Goal: Information Seeking & Learning: Understand process/instructions

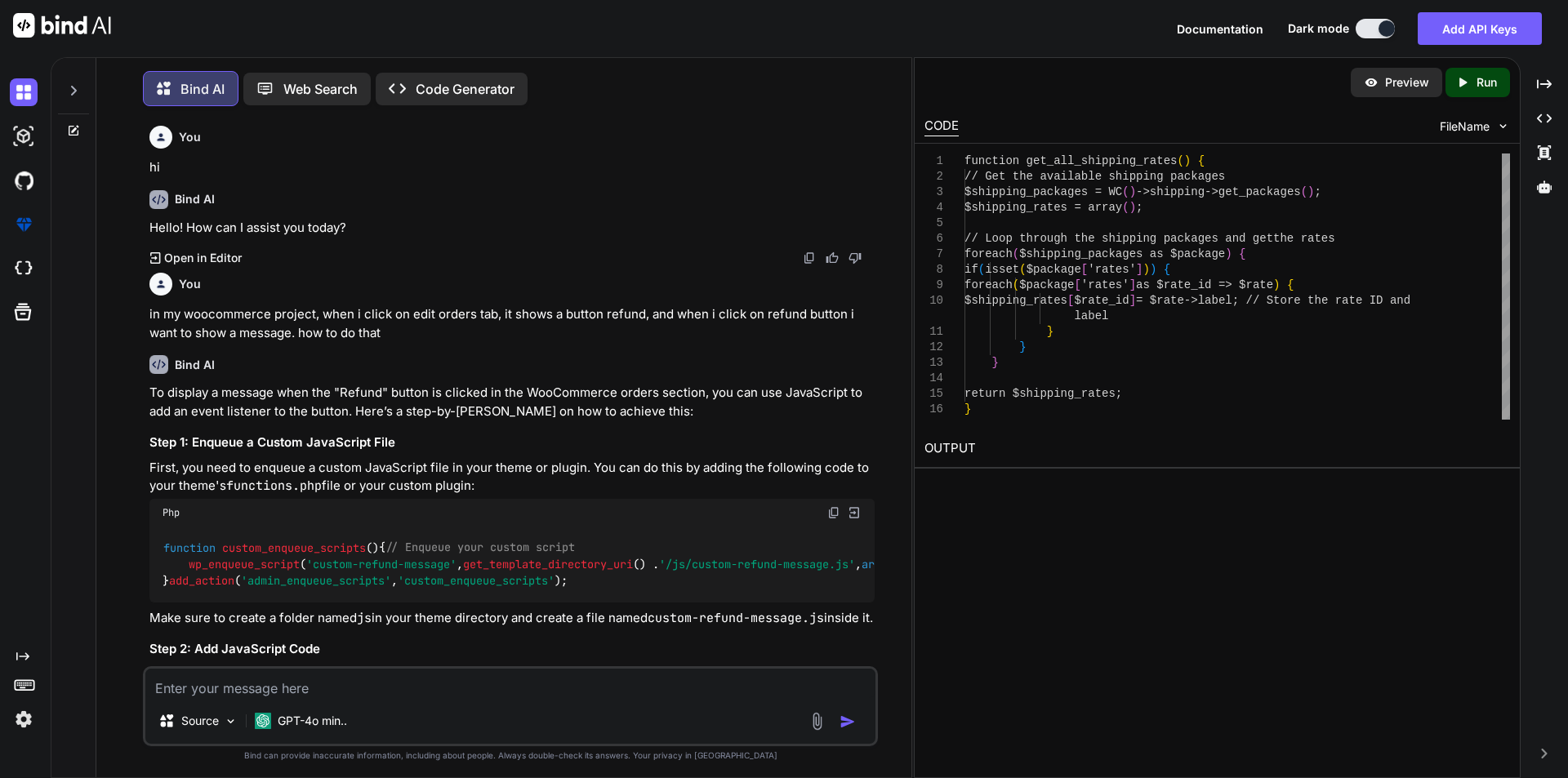
scroll to position [18557, 0]
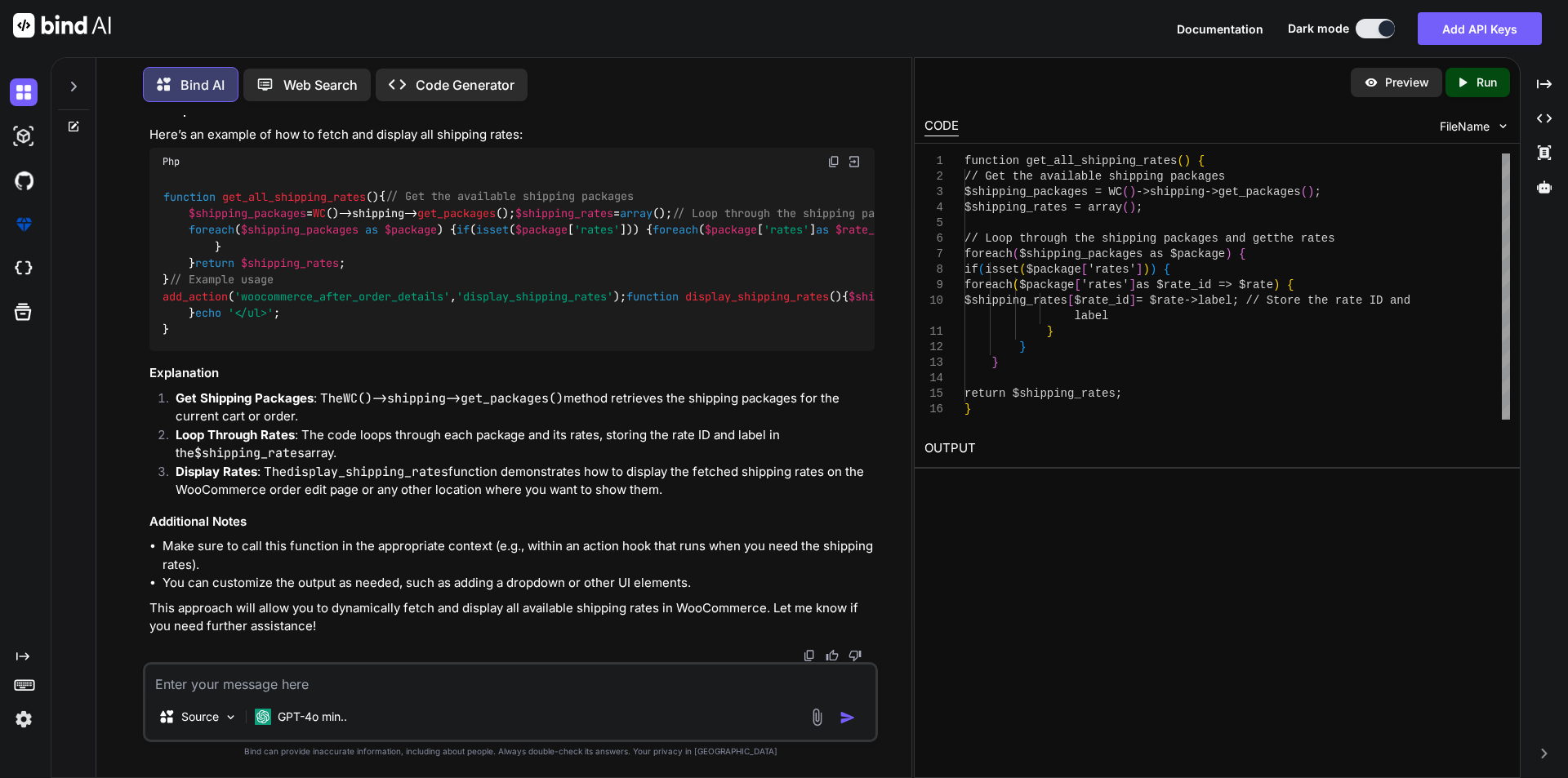
type textarea "function custom_enqueue_scripts() { wp_enqueue_script('custom-admin', '/wp-cont…"
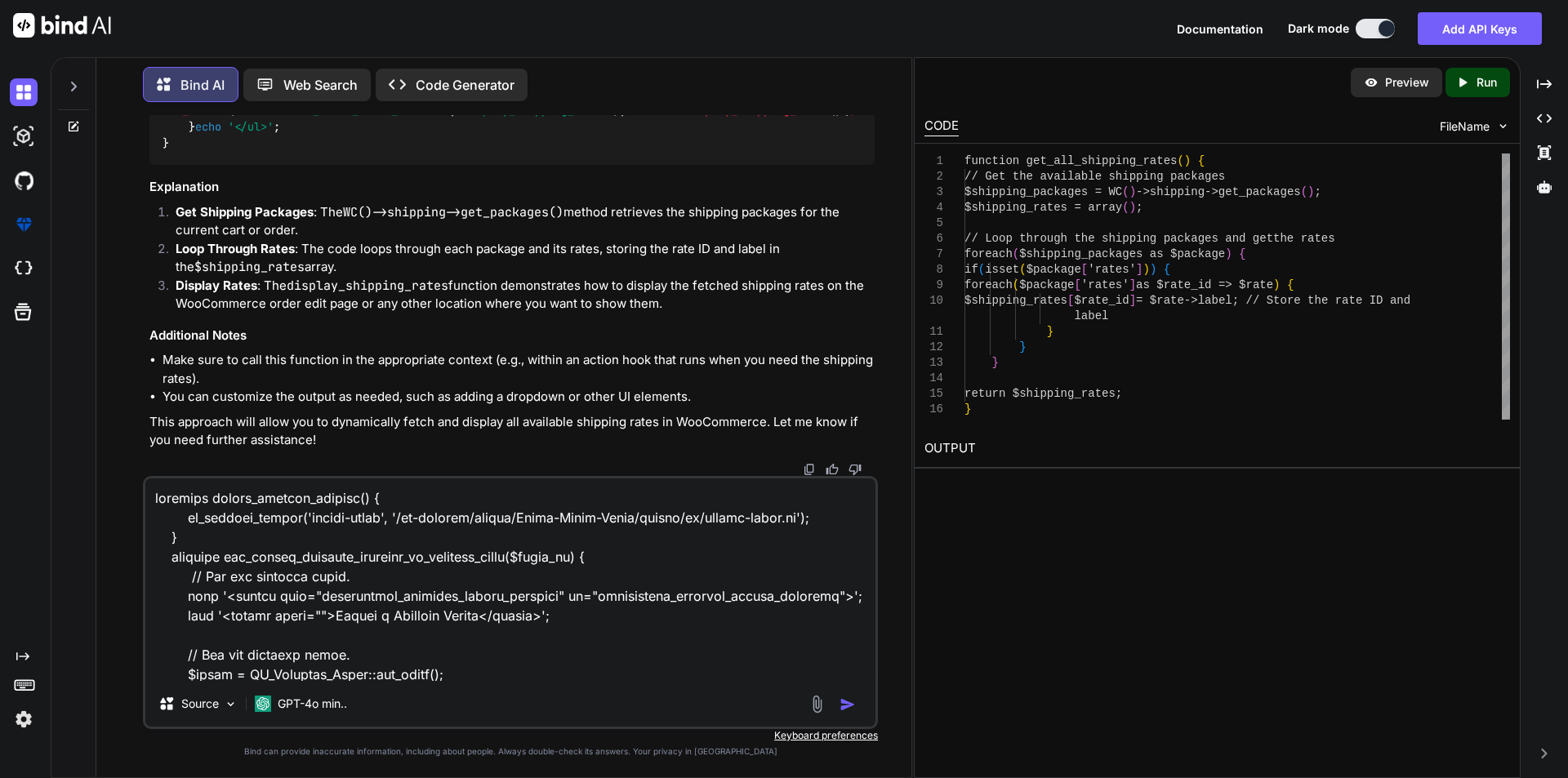
scroll to position [374, 0]
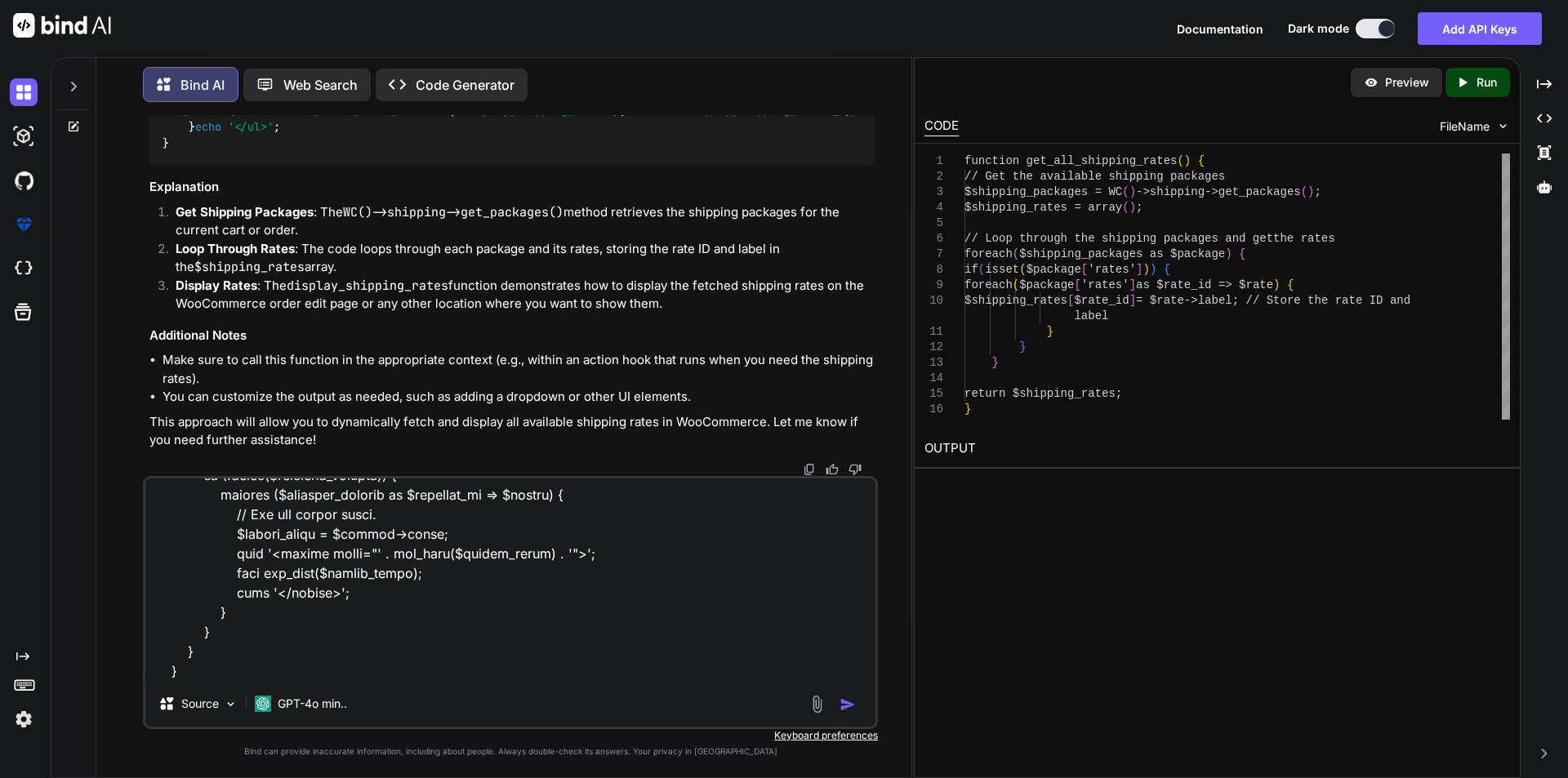
type textarea "x"
type textarea "function custom_enqueue_scripts() { wp_enqueue_script('custom-admin', '/wp-cont…"
type textarea "x"
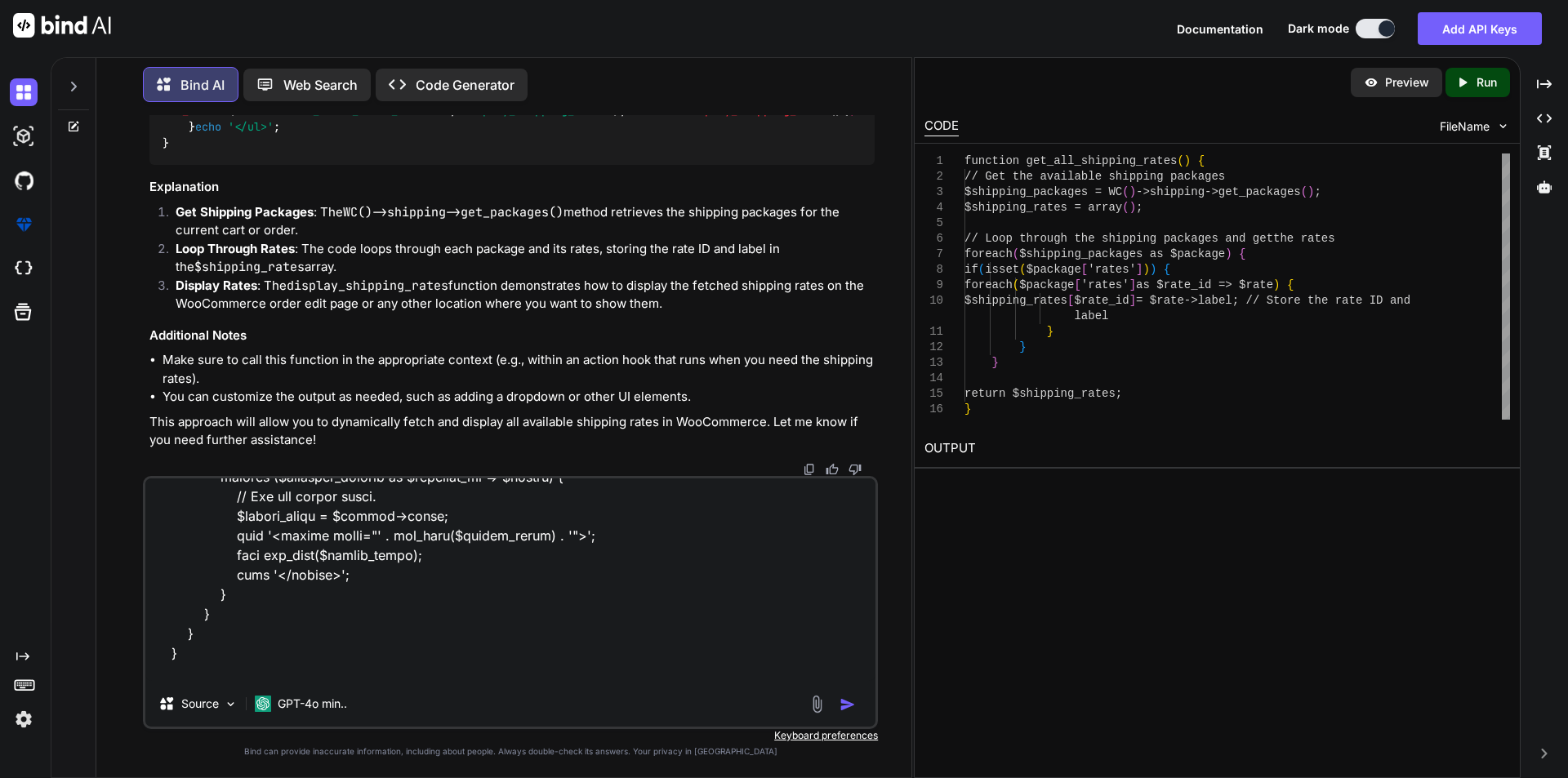
type textarea "function custom_enqueue_scripts() { wp_enqueue_script('custom-admin', '/wp-cont…"
type textarea "x"
type textarea "function custom_enqueue_scripts() { wp_enqueue_script('custom-admin', '/wp-cont…"
type textarea "x"
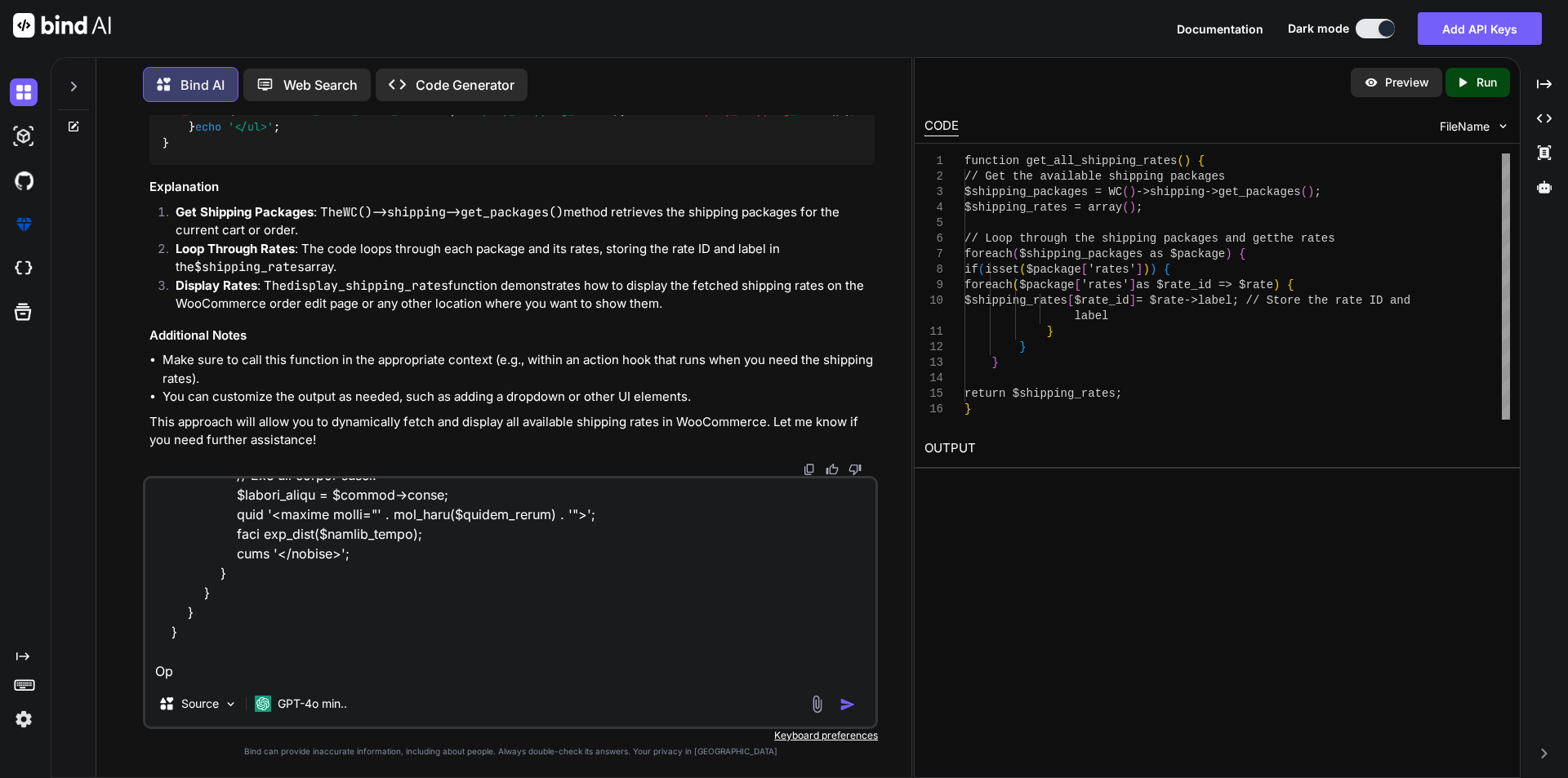
type textarea "function custom_enqueue_scripts() { wp_enqueue_script('custom-admin', '/wp-cont…"
type textarea "x"
type textarea "function custom_enqueue_scripts() { wp_enqueue_script('custom-admin', '/wp-cont…"
type textarea "x"
type textarea "function custom_enqueue_scripts() { wp_enqueue_script('custom-admin', '/wp-cont…"
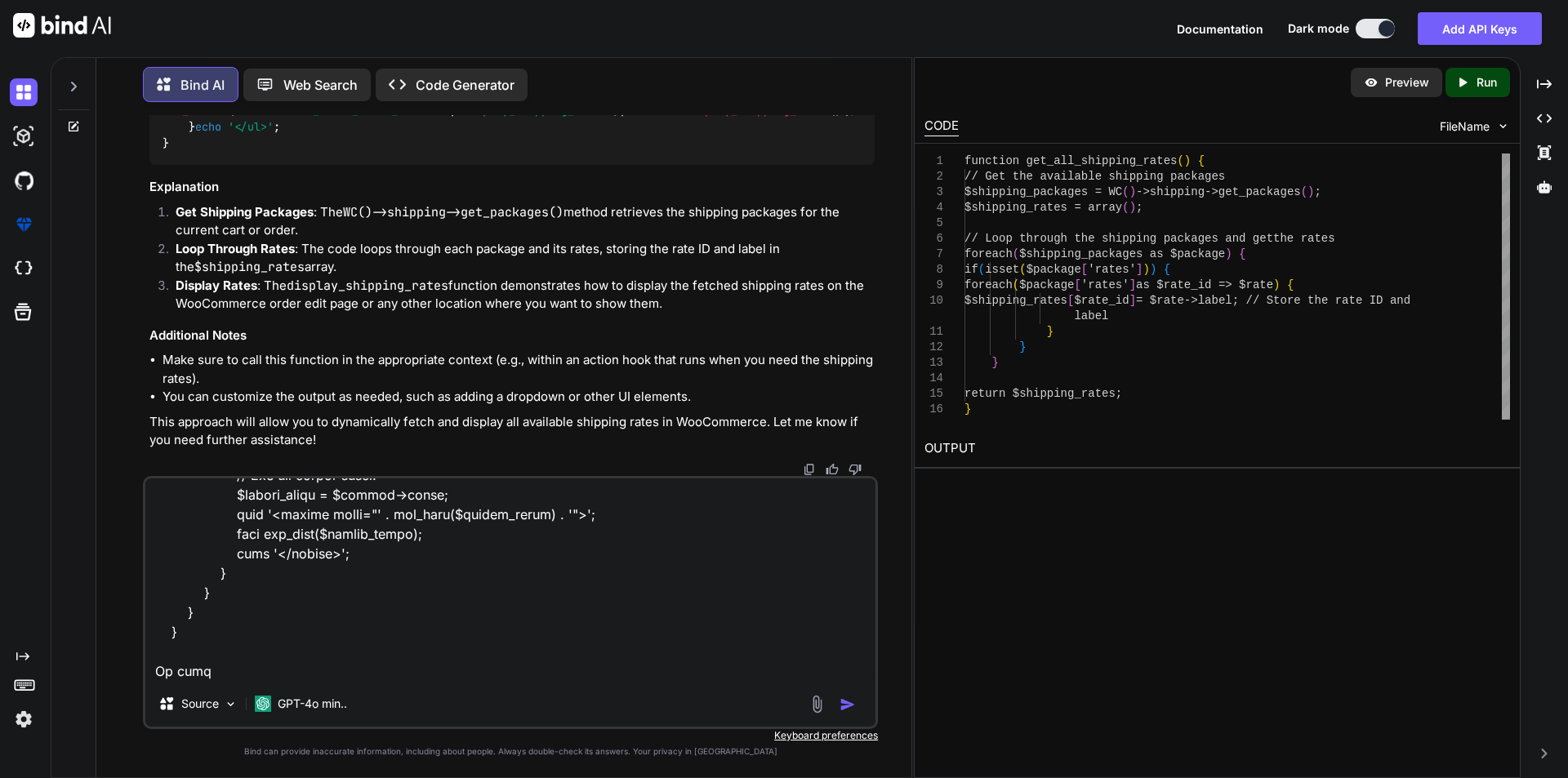
type textarea "x"
type textarea "function custom_enqueue_scripts() { wp_enqueue_script('custom-admin', '/wp-cont…"
type textarea "x"
type textarea "function custom_enqueue_scripts() { wp_enqueue_script('custom-admin', '/wp-cont…"
type textarea "x"
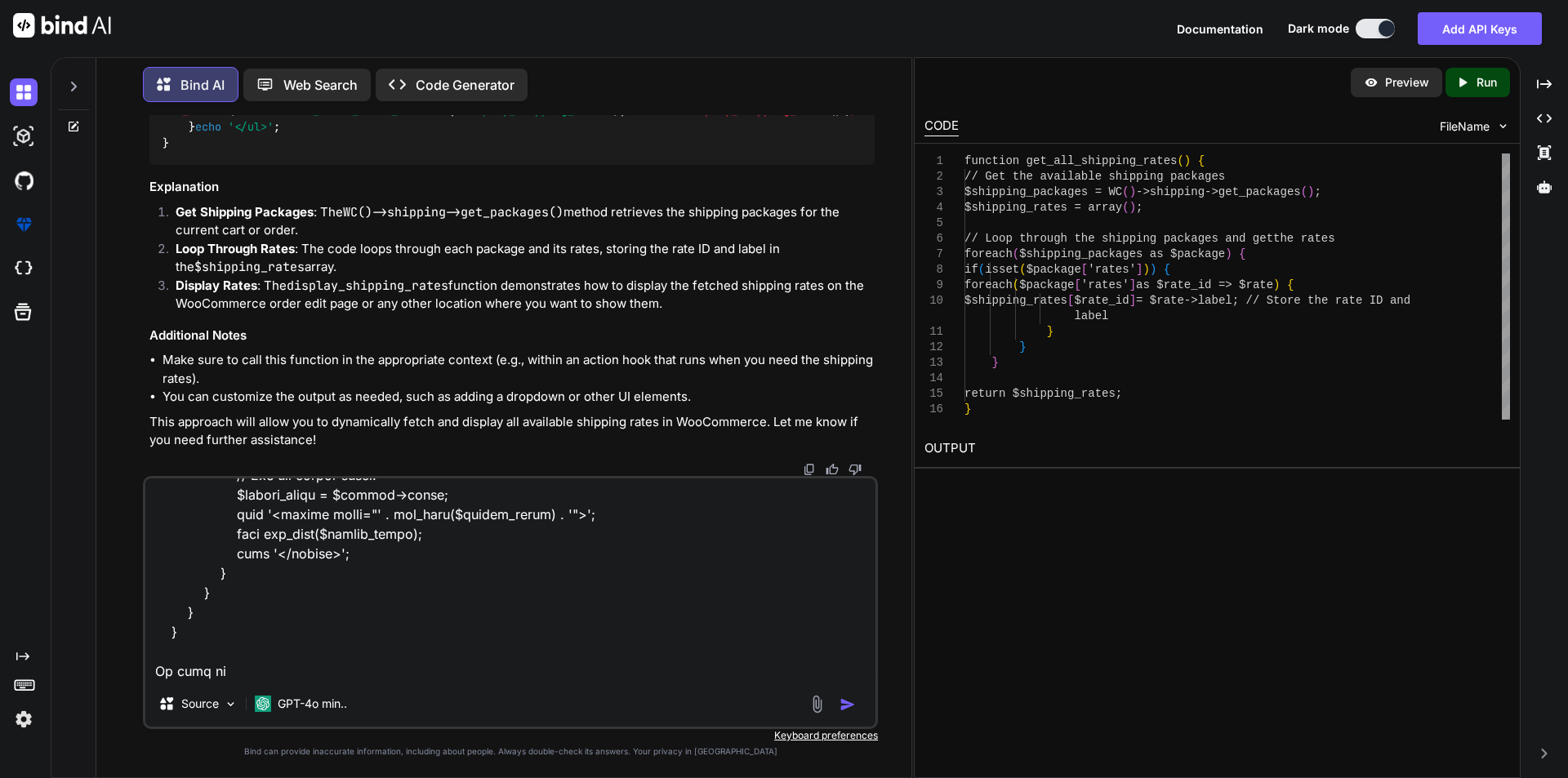
type textarea "function custom_enqueue_scripts() { wp_enqueue_script('custom-admin', '/wp-cont…"
type textarea "x"
type textarea "function custom_enqueue_scripts() { wp_enqueue_script('custom-admin', '/wp-cont…"
type textarea "x"
type textarea "function custom_enqueue_scripts() { wp_enqueue_script('custom-admin', '/wp-cont…"
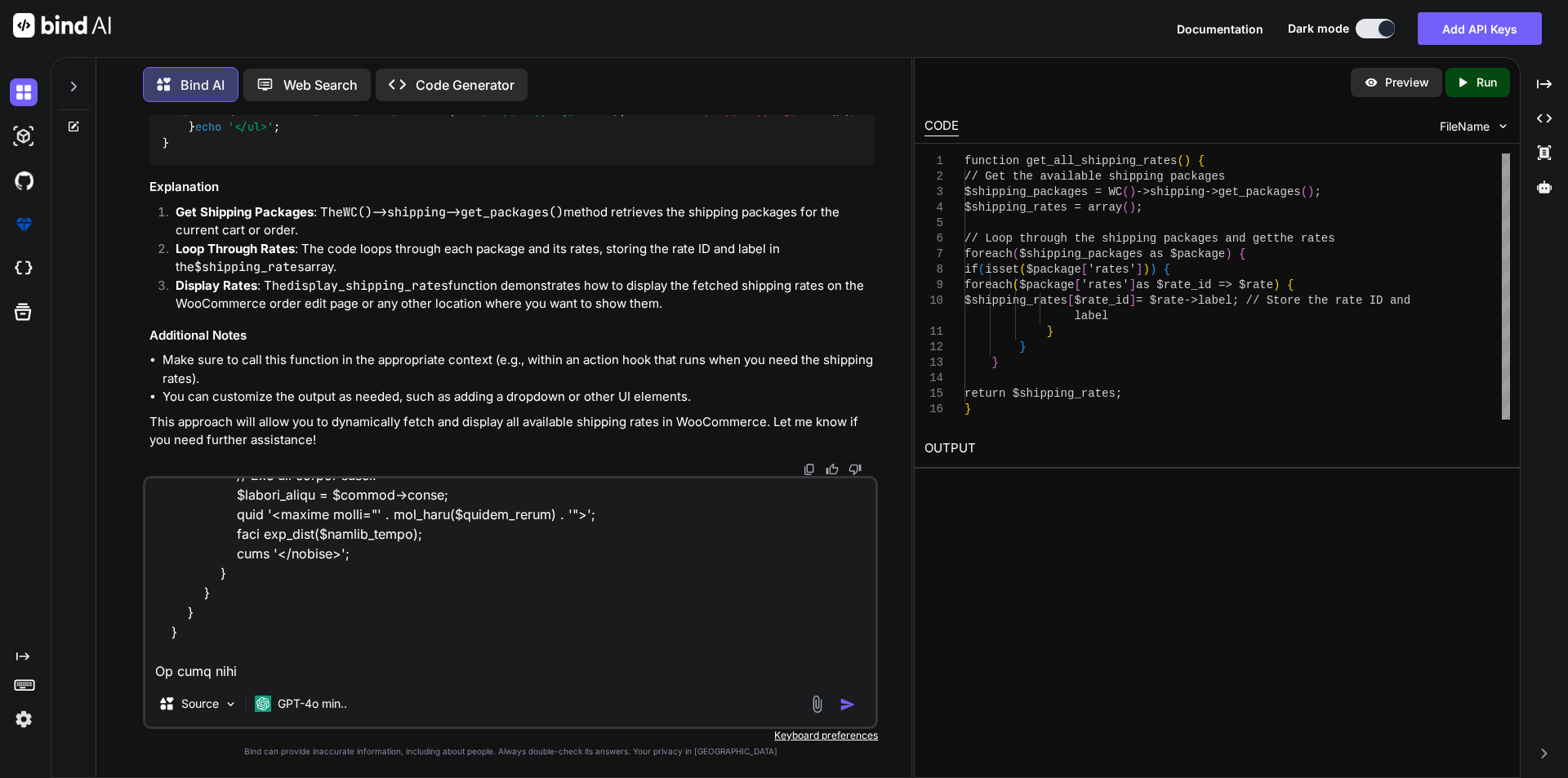
type textarea "x"
type textarea "function custom_enqueue_scripts() { wp_enqueue_script('custom-admin', '/wp-cont…"
type textarea "x"
type textarea "function custom_enqueue_scripts() { wp_enqueue_script('custom-admin', '/wp-cont…"
type textarea "x"
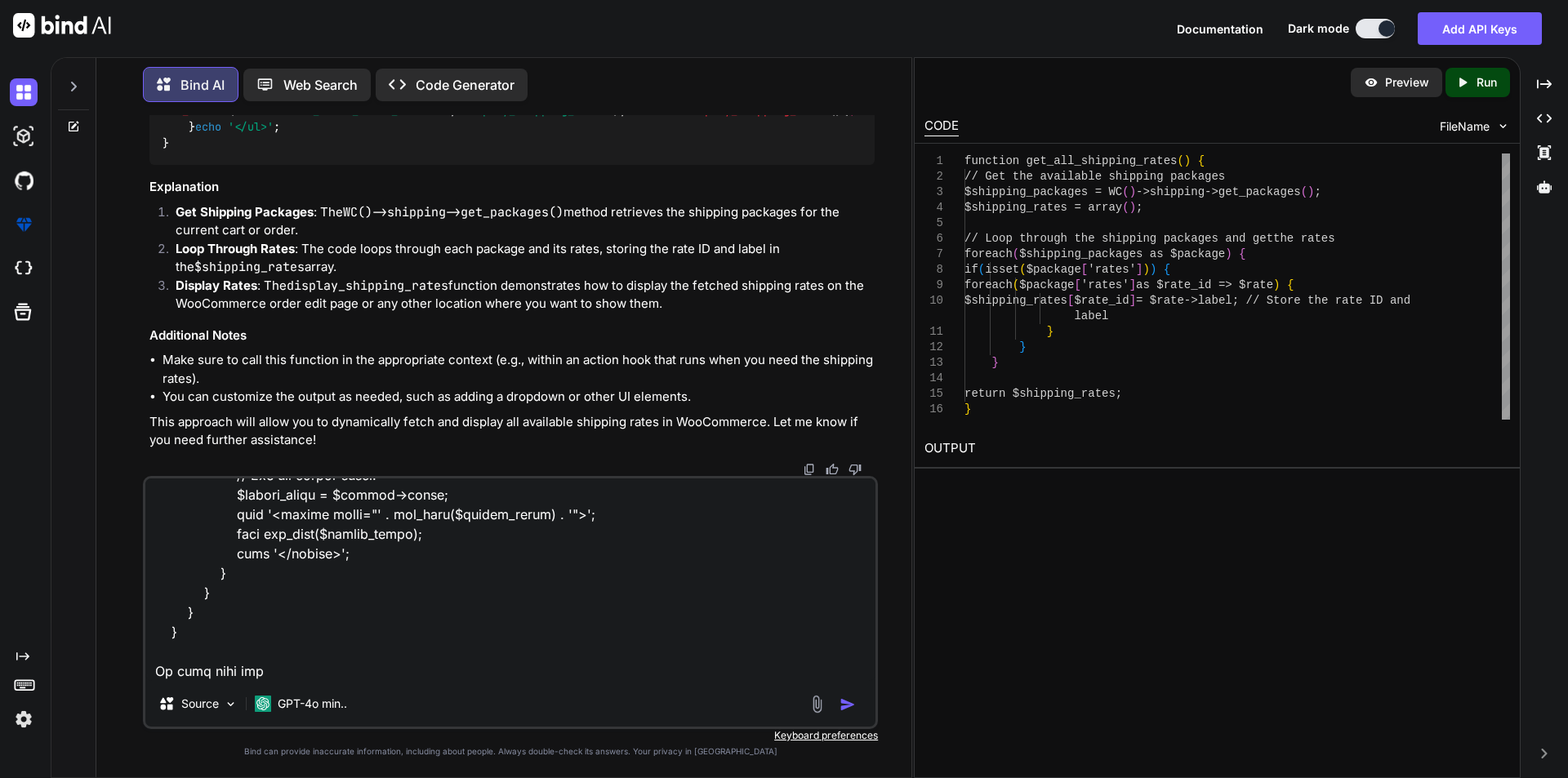
type textarea "function custom_enqueue_scripts() { wp_enqueue_script('custom-admin', '/wp-cont…"
type textarea "x"
type textarea "function custom_enqueue_scripts() { wp_enqueue_script('custom-admin', '/wp-cont…"
type textarea "x"
type textarea "function custom_enqueue_scripts() { wp_enqueue_script('custom-admin', '/wp-cont…"
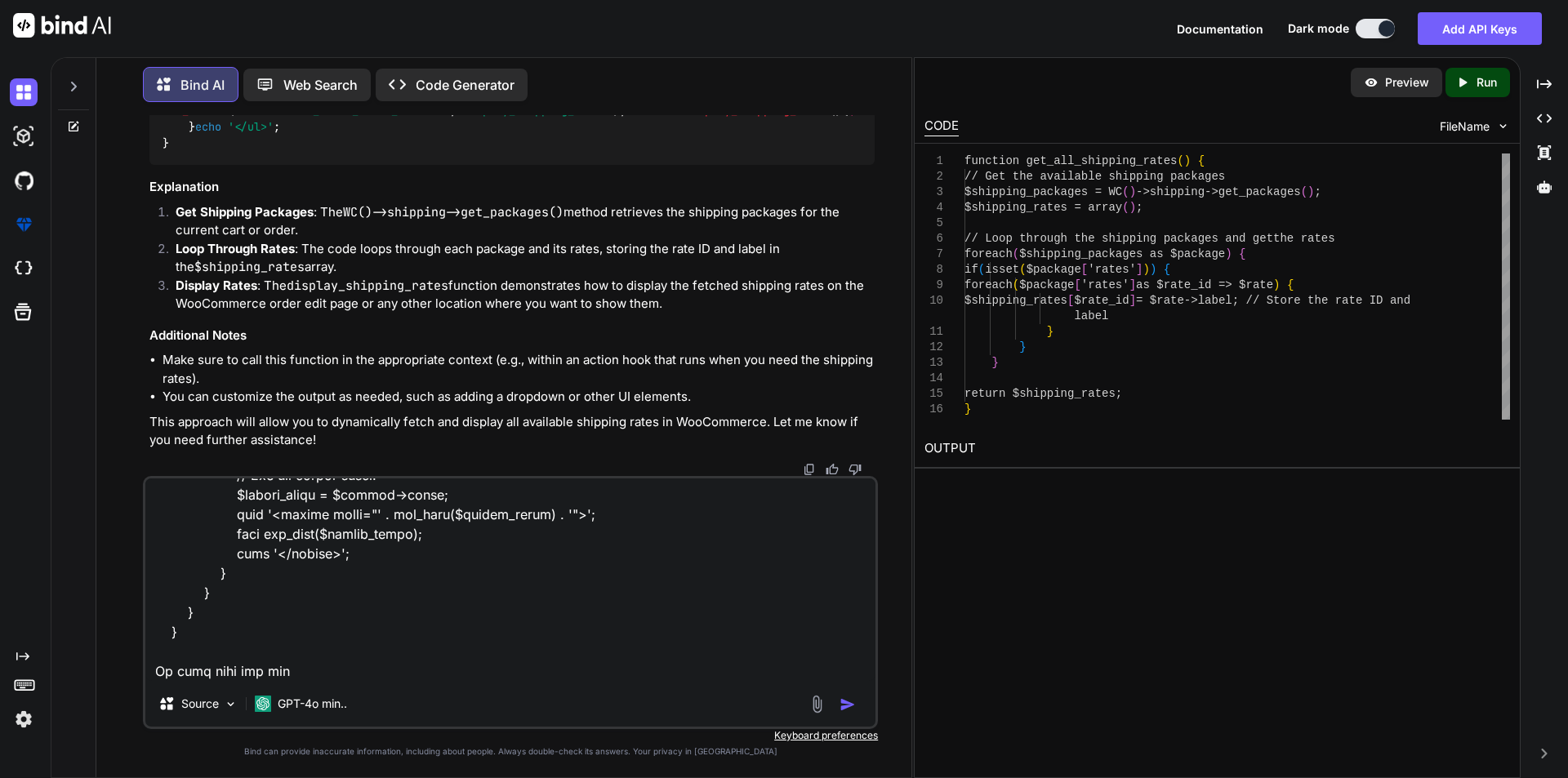
type textarea "x"
type textarea "function custom_enqueue_scripts() { wp_enqueue_script('custom-admin', '/wp-cont…"
type textarea "x"
type textarea "function custom_enqueue_scripts() { wp_enqueue_script('custom-admin', '/wp-cont…"
type textarea "x"
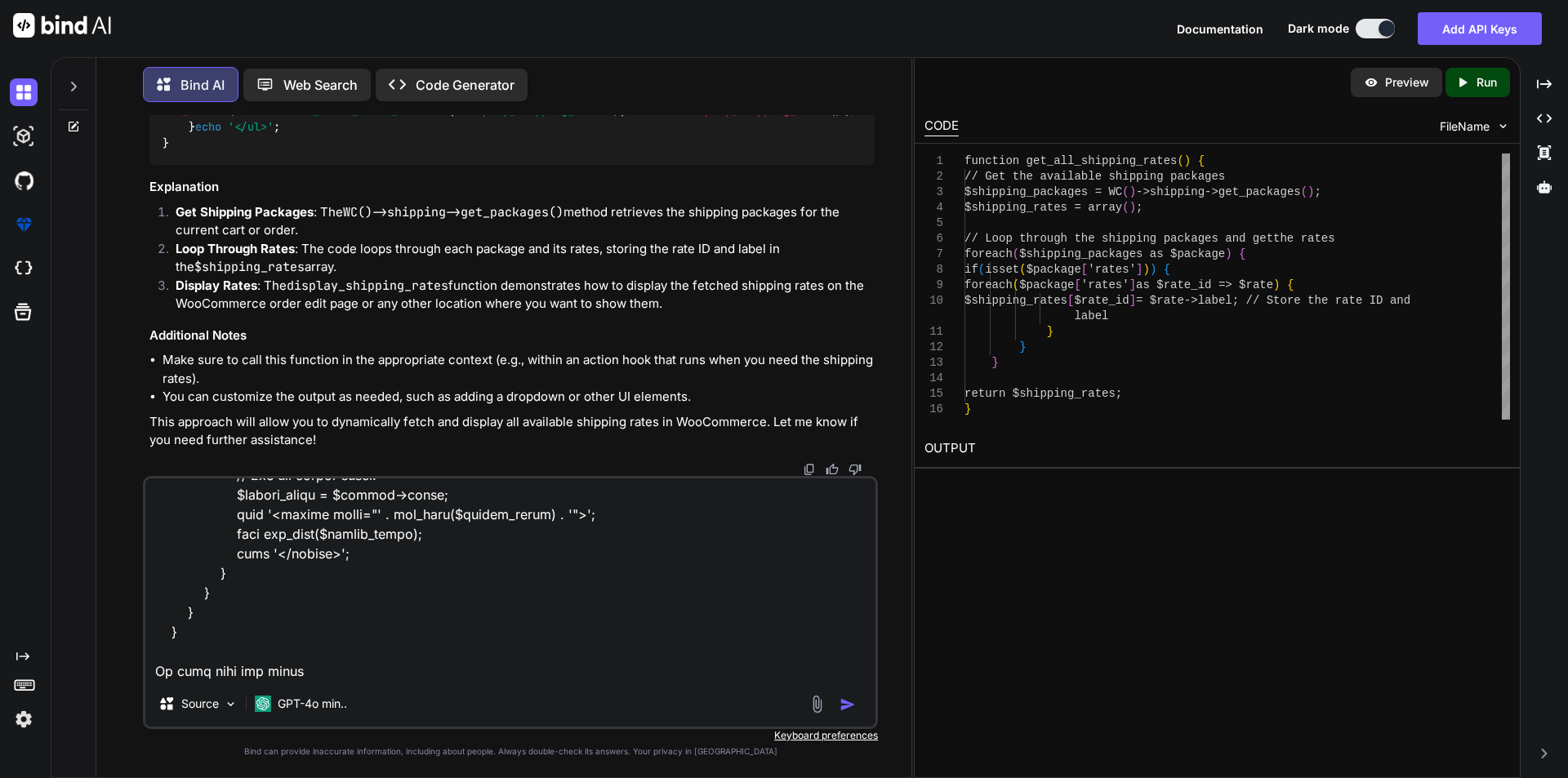
type textarea "function custom_enqueue_scripts() { wp_enqueue_script('custom-admin', '/wp-cont…"
type textarea "x"
type textarea "function custom_enqueue_scripts() { wp_enqueue_script('custom-admin', '/wp-cont…"
type textarea "x"
type textarea "function custom_enqueue_scripts() { wp_enqueue_script('custom-admin', '/wp-cont…"
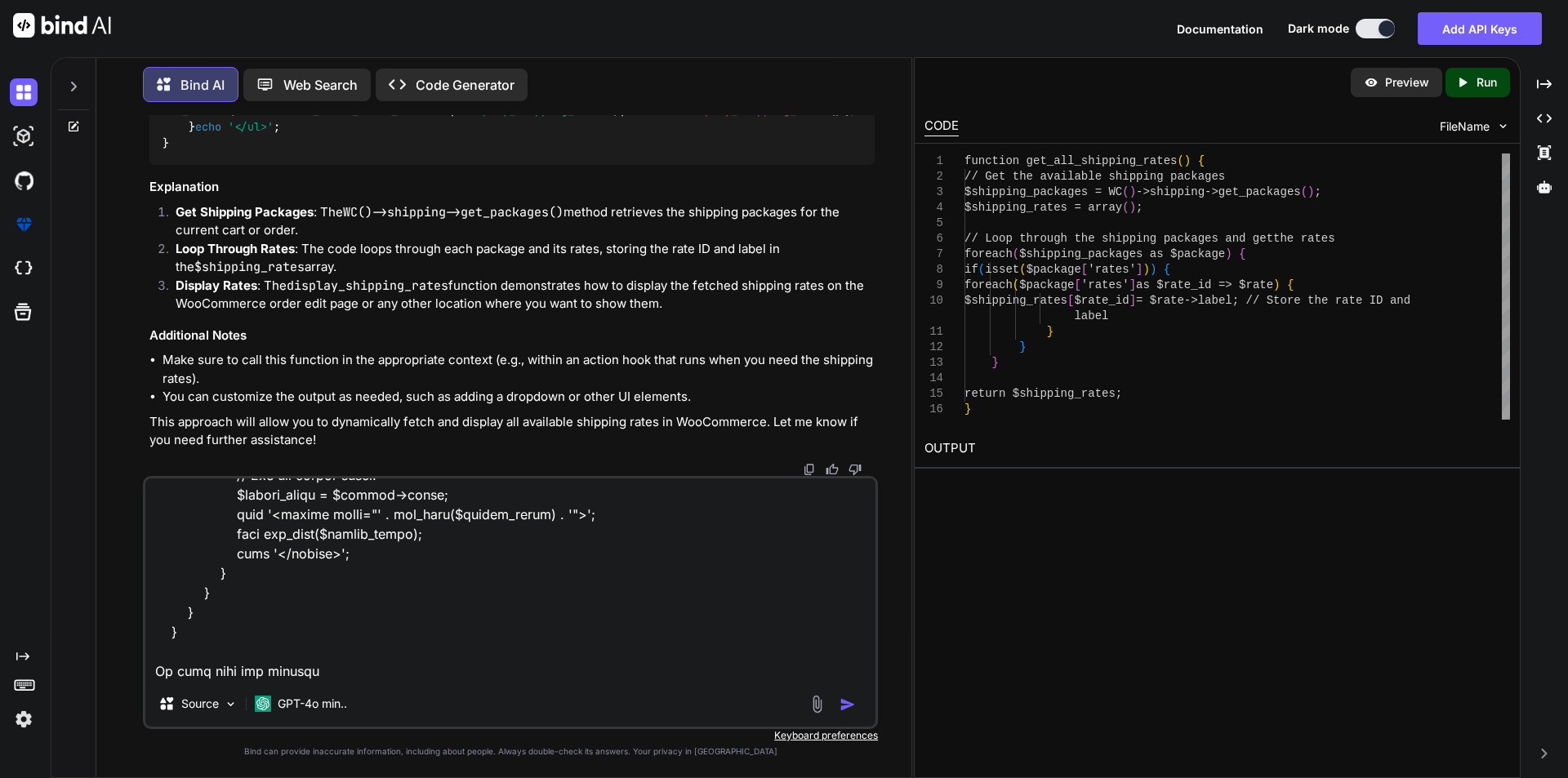
type textarea "x"
type textarea "function custom_enqueue_scripts() { wp_enqueue_script('custom-admin', '/wp-cont…"
type textarea "x"
type textarea "function custom_enqueue_scripts() { wp_enqueue_script('custom-admin', '/wp-cont…"
type textarea "x"
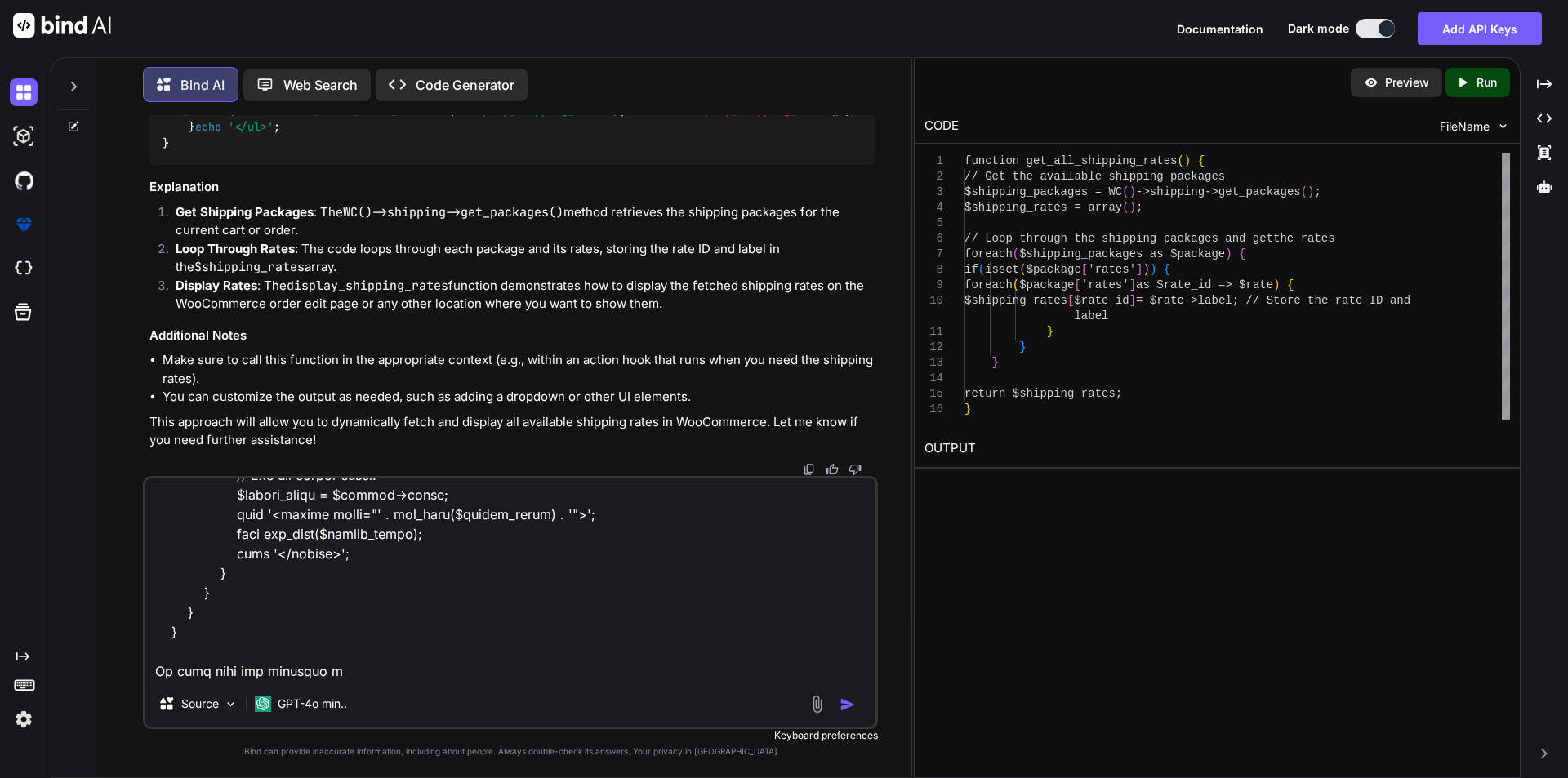
type textarea "function custom_enqueue_scripts() { wp_enqueue_script('custom-admin', '/wp-cont…"
type textarea "x"
type textarea "function custom_enqueue_scripts() { wp_enqueue_script('custom-admin', '/wp-cont…"
type textarea "x"
type textarea "function custom_enqueue_scripts() { wp_enqueue_script('custom-admin', '/wp-cont…"
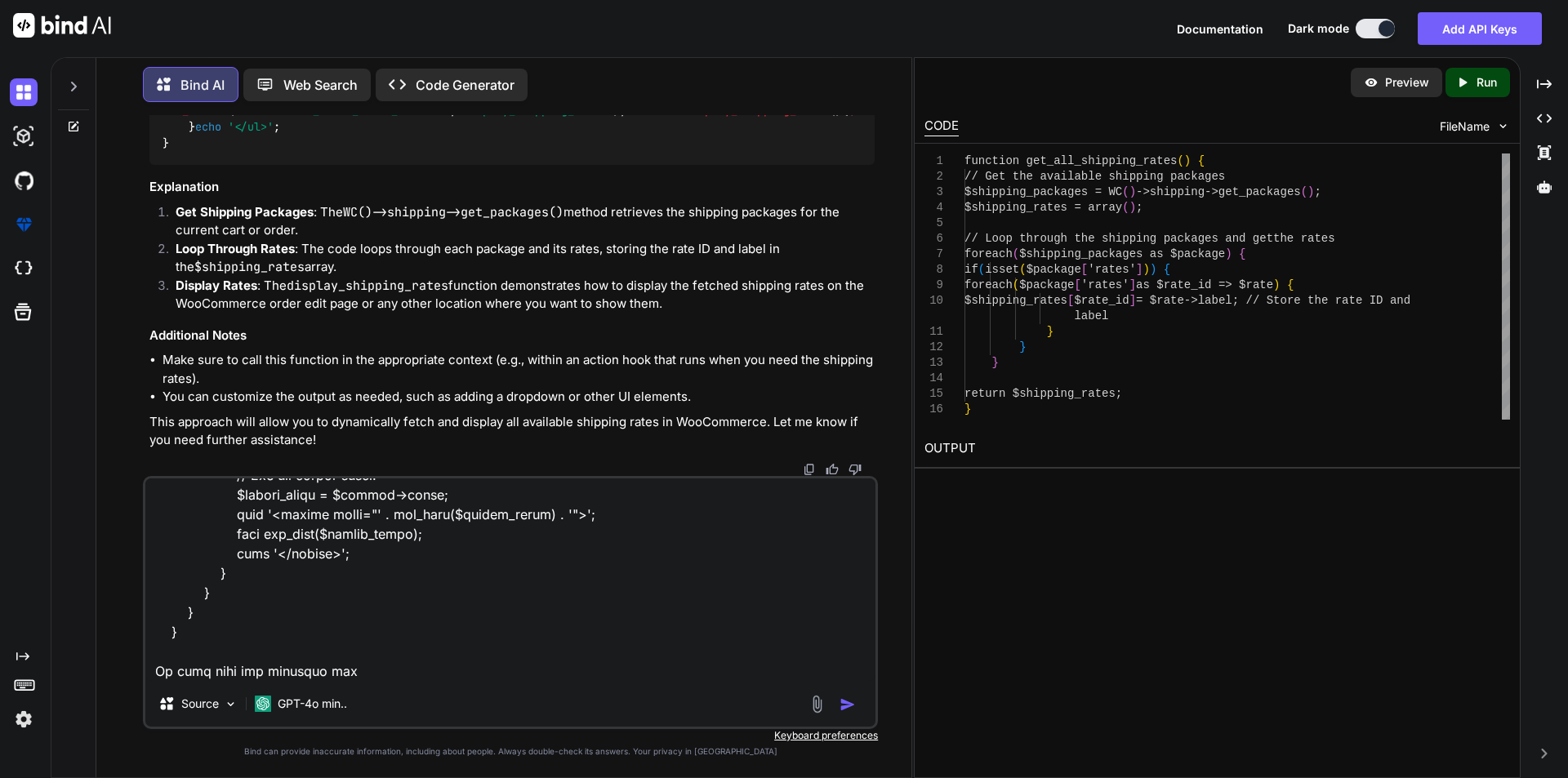
type textarea "x"
type textarea "function custom_enqueue_scripts() { wp_enqueue_script('custom-admin', '/wp-cont…"
type textarea "x"
type textarea "function custom_enqueue_scripts() { wp_enqueue_script('custom-admin', '/wp-cont…"
type textarea "x"
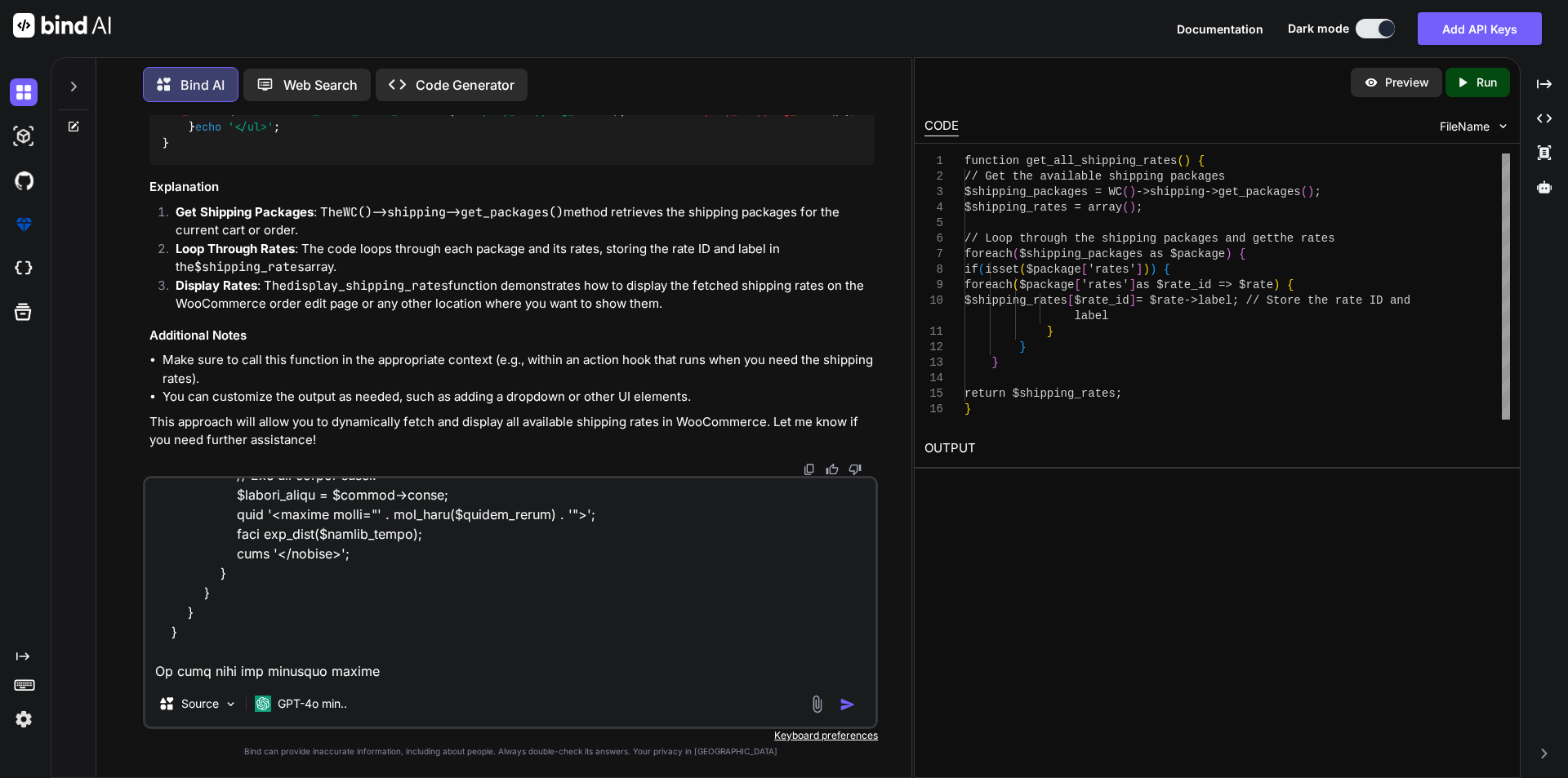
type textarea "function custom_enqueue_scripts() { wp_enqueue_script('custom-admin', '/wp-cont…"
type textarea "x"
type textarea "function custom_enqueue_scripts() { wp_enqueue_script('custom-admin', '/wp-cont…"
type textarea "x"
type textarea "function custom_enqueue_scripts() { wp_enqueue_script('custom-admin', '/wp-cont…"
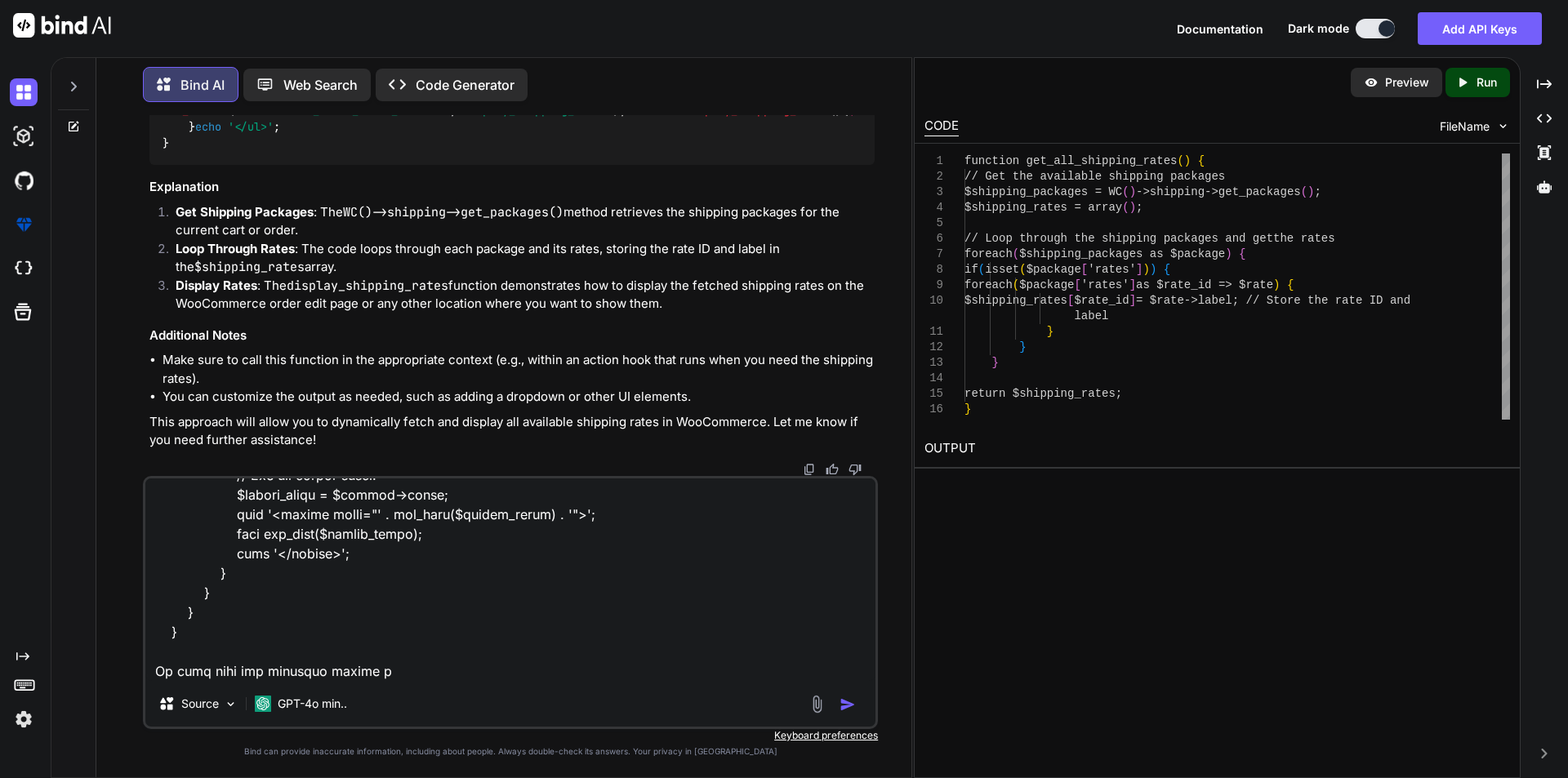
type textarea "x"
type textarea "function custom_enqueue_scripts() { wp_enqueue_script('custom-admin', '/wp-cont…"
type textarea "x"
type textarea "function custom_enqueue_scripts() { wp_enqueue_script('custom-admin', '/wp-cont…"
type textarea "x"
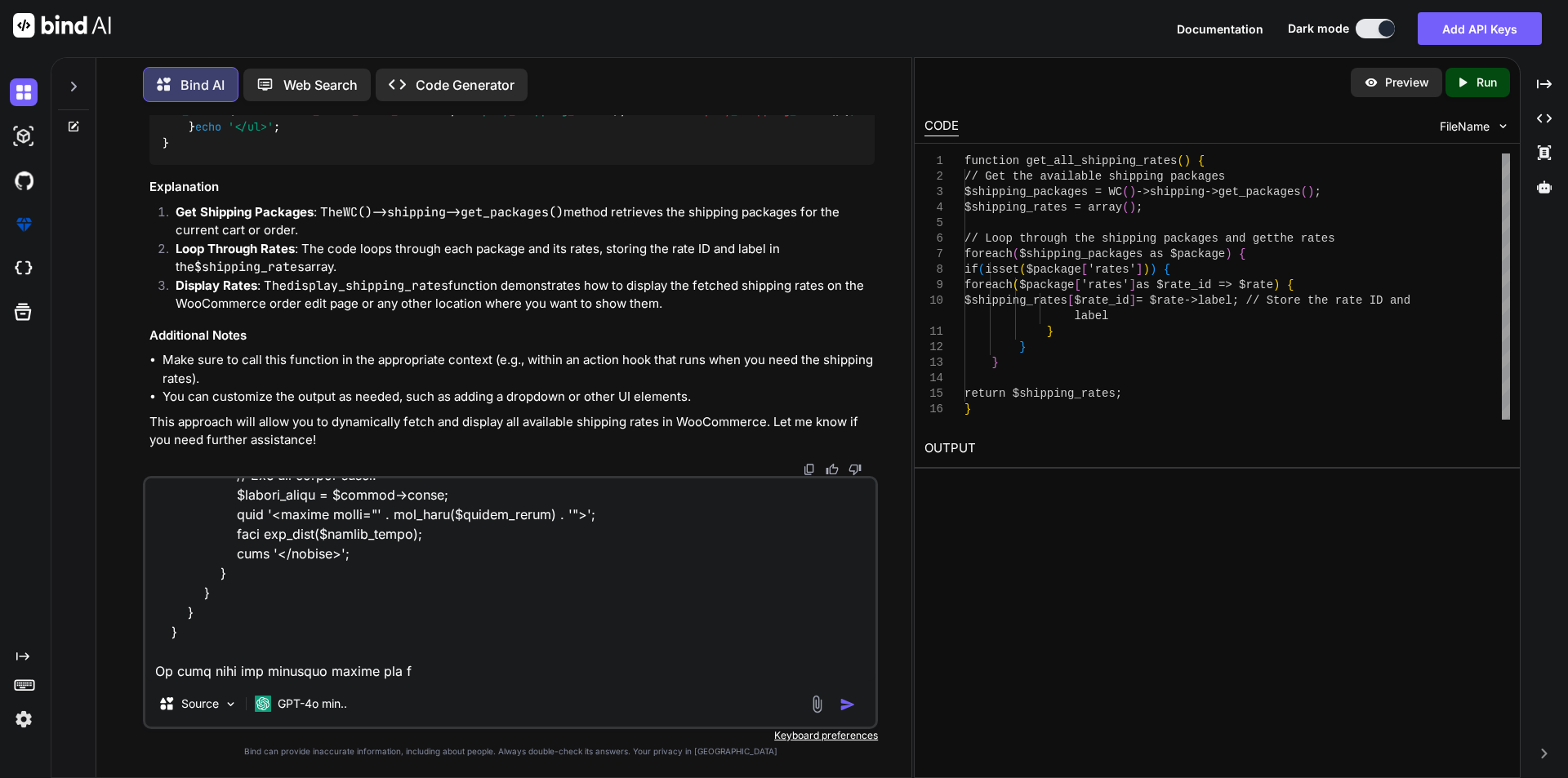
type textarea "function custom_enqueue_scripts() { wp_enqueue_script('custom-admin', '/wp-cont…"
type textarea "x"
type textarea "function custom_enqueue_scripts() { wp_enqueue_script('custom-admin', '/wp-cont…"
type textarea "x"
type textarea "function custom_enqueue_scripts() { wp_enqueue_script('custom-admin', '/wp-cont…"
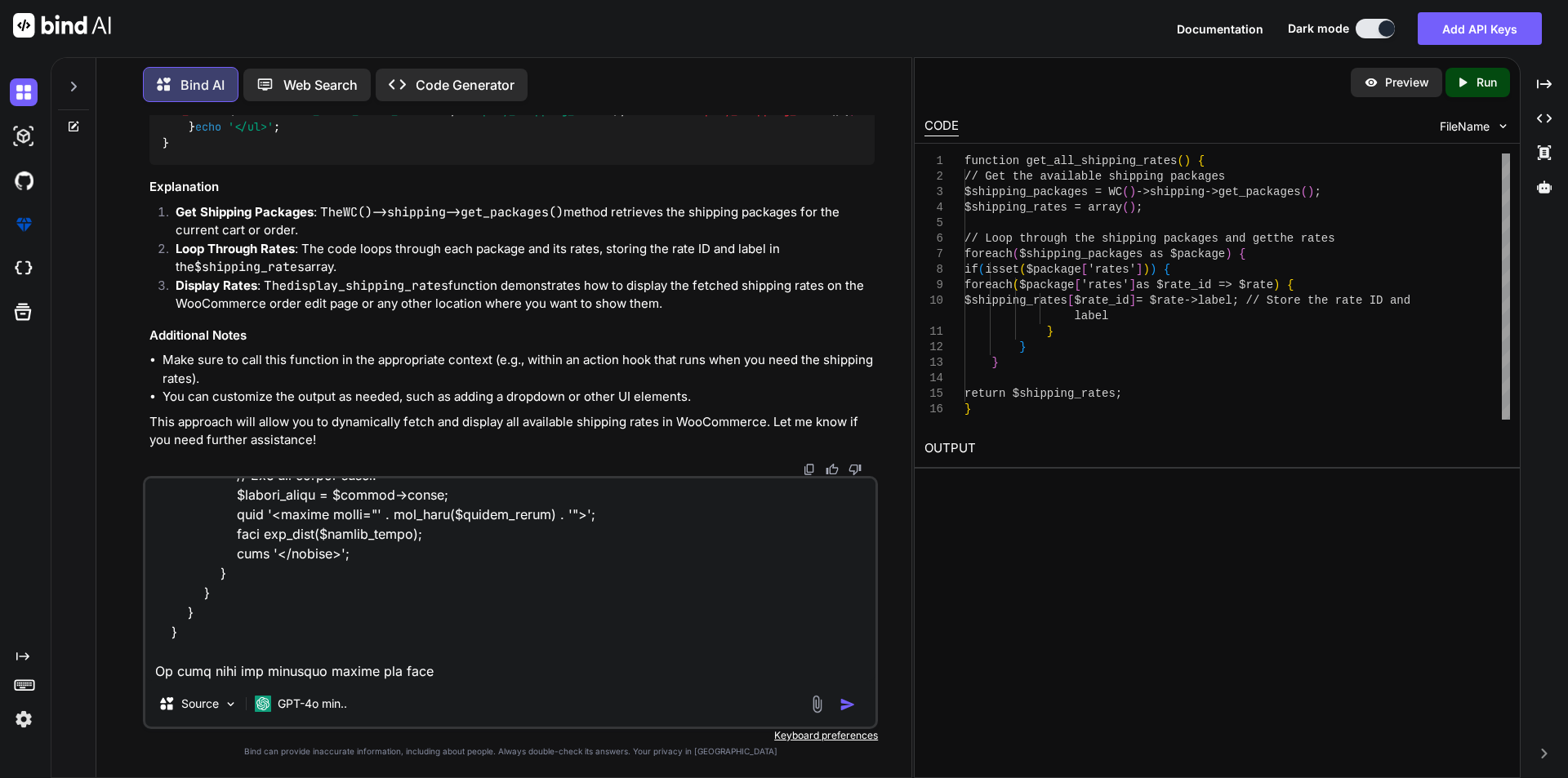
type textarea "x"
type textarea "function custom_enqueue_scripts() { wp_enqueue_script('custom-admin', '/wp-cont…"
type textarea "x"
type textarea "function custom_enqueue_scripts() { wp_enqueue_script('custom-admin', '/wp-cont…"
type textarea "x"
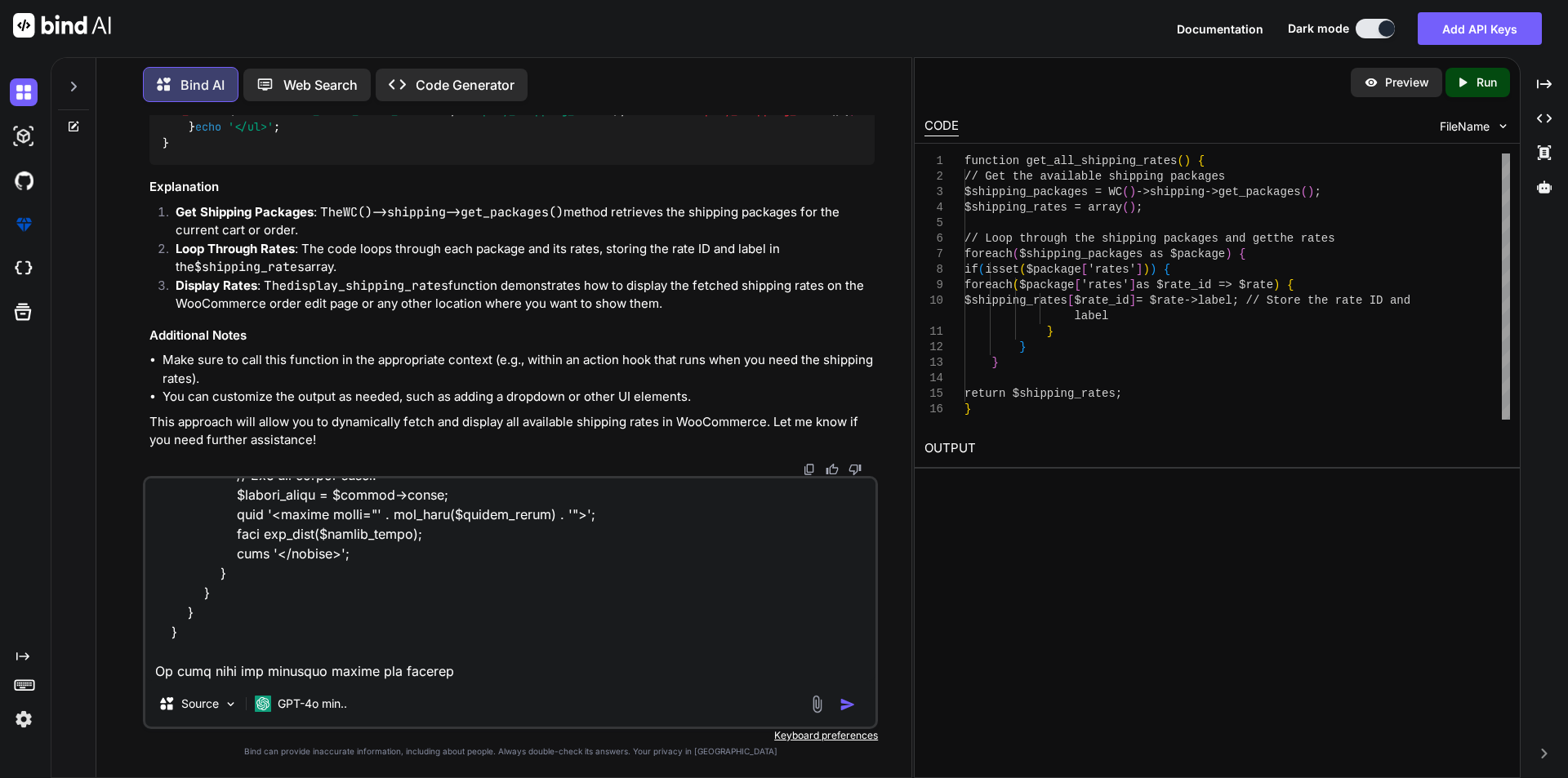
type textarea "function custom_enqueue_scripts() { wp_enqueue_script('custom-admin', '/wp-cont…"
type textarea "x"
type textarea "function custom_enqueue_scripts() { wp_enqueue_script('custom-admin', '/wp-cont…"
type textarea "x"
type textarea "function custom_enqueue_scripts() { wp_enqueue_script('custom-admin', '/wp-cont…"
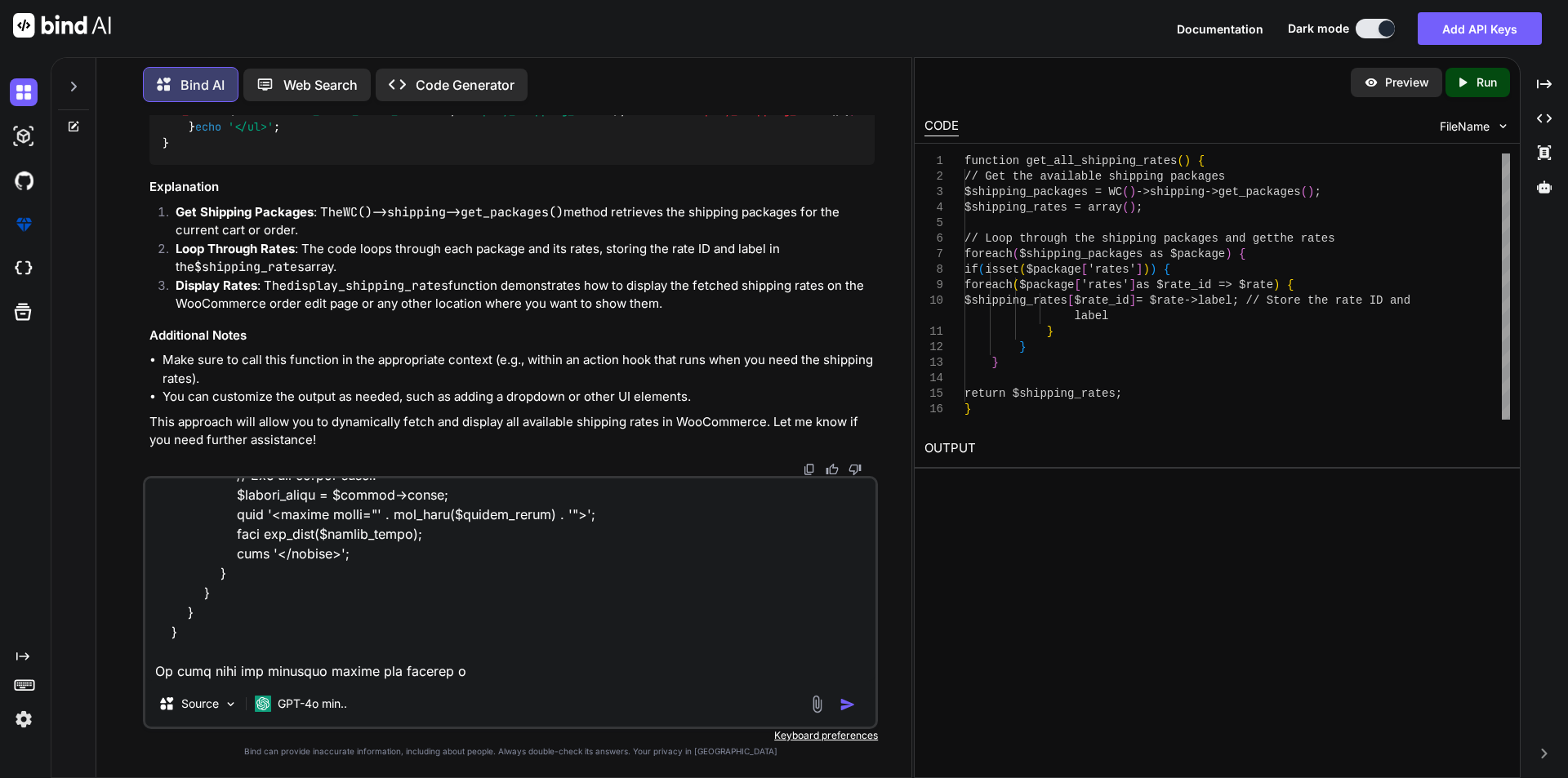
type textarea "x"
type textarea "function custom_enqueue_scripts() { wp_enqueue_script('custom-admin', '/wp-cont…"
type textarea "x"
type textarea "function custom_enqueue_scripts() { wp_enqueue_script('custom-admin', '/wp-cont…"
type textarea "x"
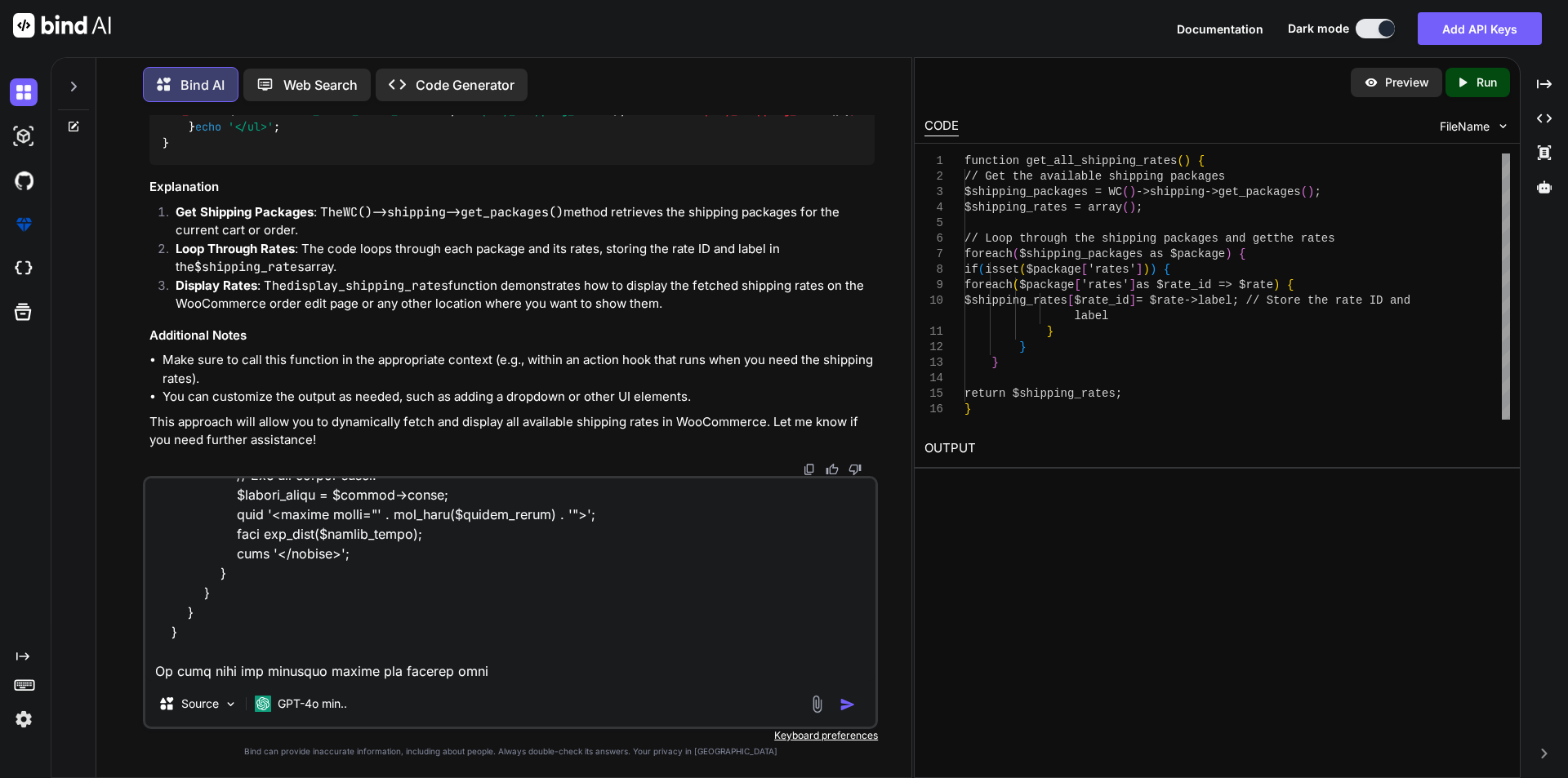
type textarea "function custom_enqueue_scripts() { wp_enqueue_script('custom-admin', '/wp-cont…"
type textarea "x"
type textarea "function custom_enqueue_scripts() { wp_enqueue_script('custom-admin', '/wp-cont…"
type textarea "x"
type textarea "function custom_enqueue_scripts() { wp_enqueue_script('custom-admin', '/wp-cont…"
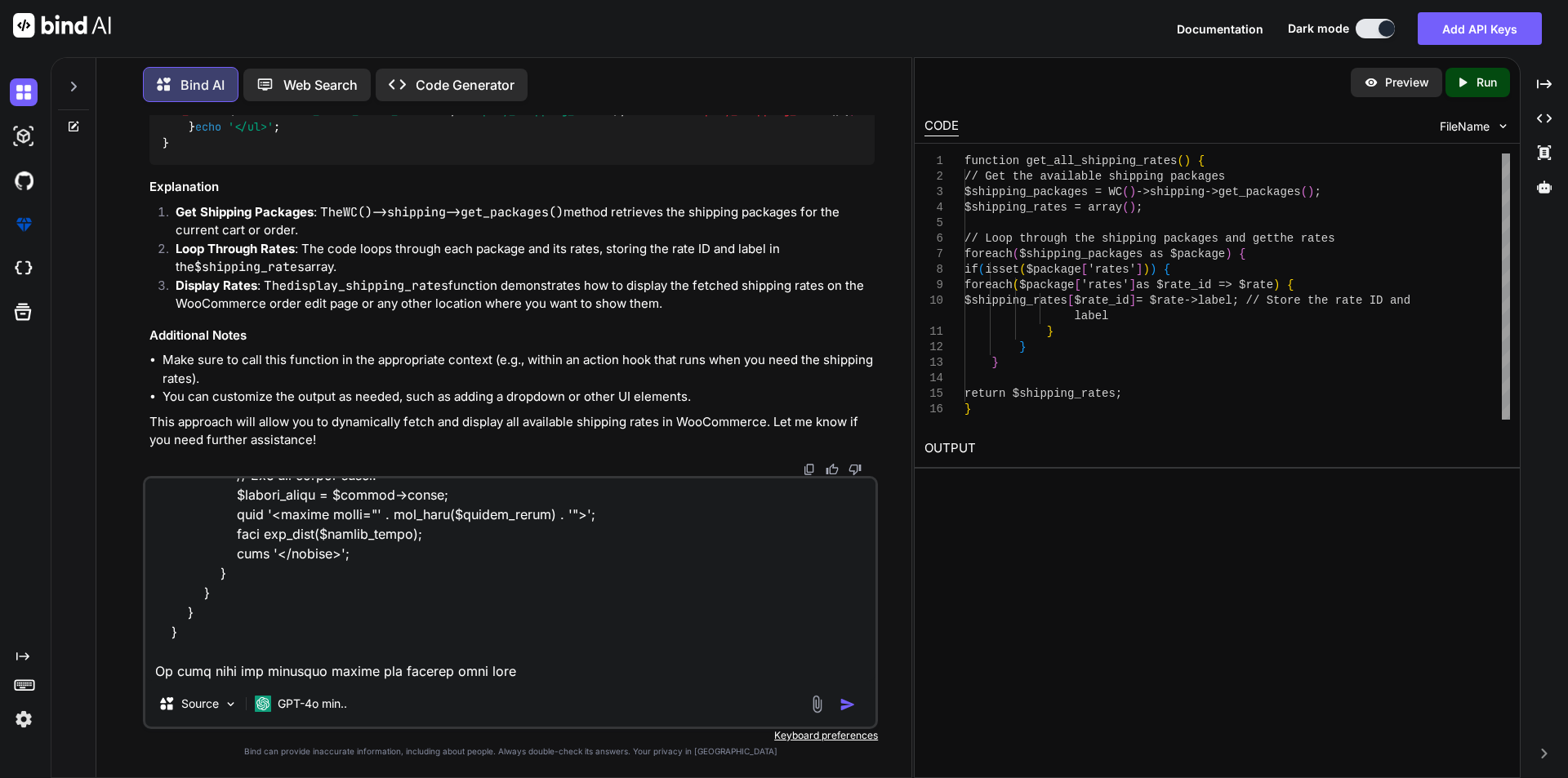
type textarea "x"
type textarea "function custom_enqueue_scripts() { wp_enqueue_script('custom-admin', '/wp-cont…"
type textarea "x"
type textarea "function custom_enqueue_scripts() { wp_enqueue_script('custom-admin', '/wp-cont…"
type textarea "x"
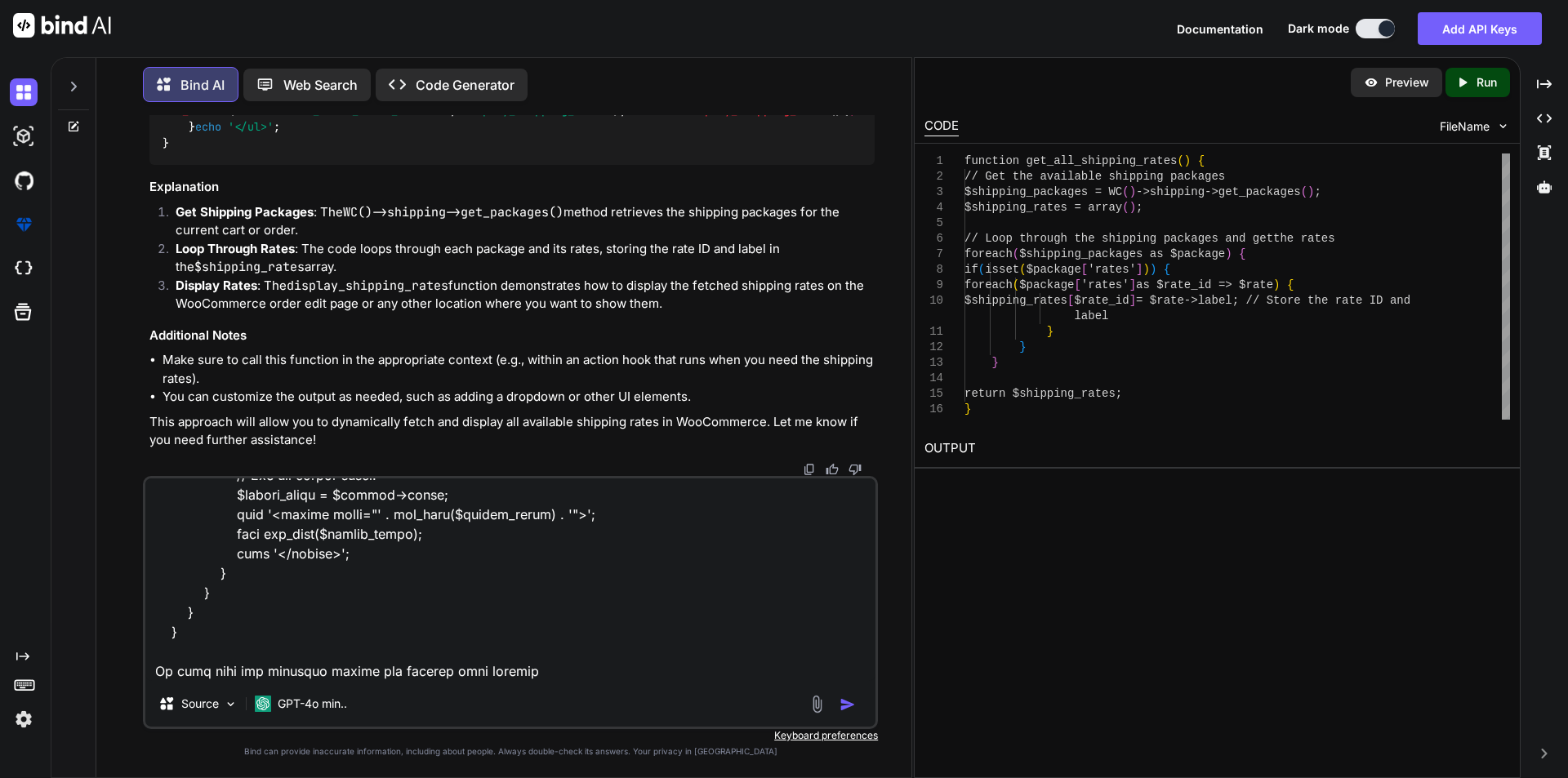
type textarea "function custom_enqueue_scripts() { wp_enqueue_script('custom-admin', '/wp-cont…"
type textarea "x"
type textarea "function custom_enqueue_scripts() { wp_enqueue_script('custom-admin', '/wp-cont…"
type textarea "x"
type textarea "function custom_enqueue_scripts() { wp_enqueue_script('custom-admin', '/wp-cont…"
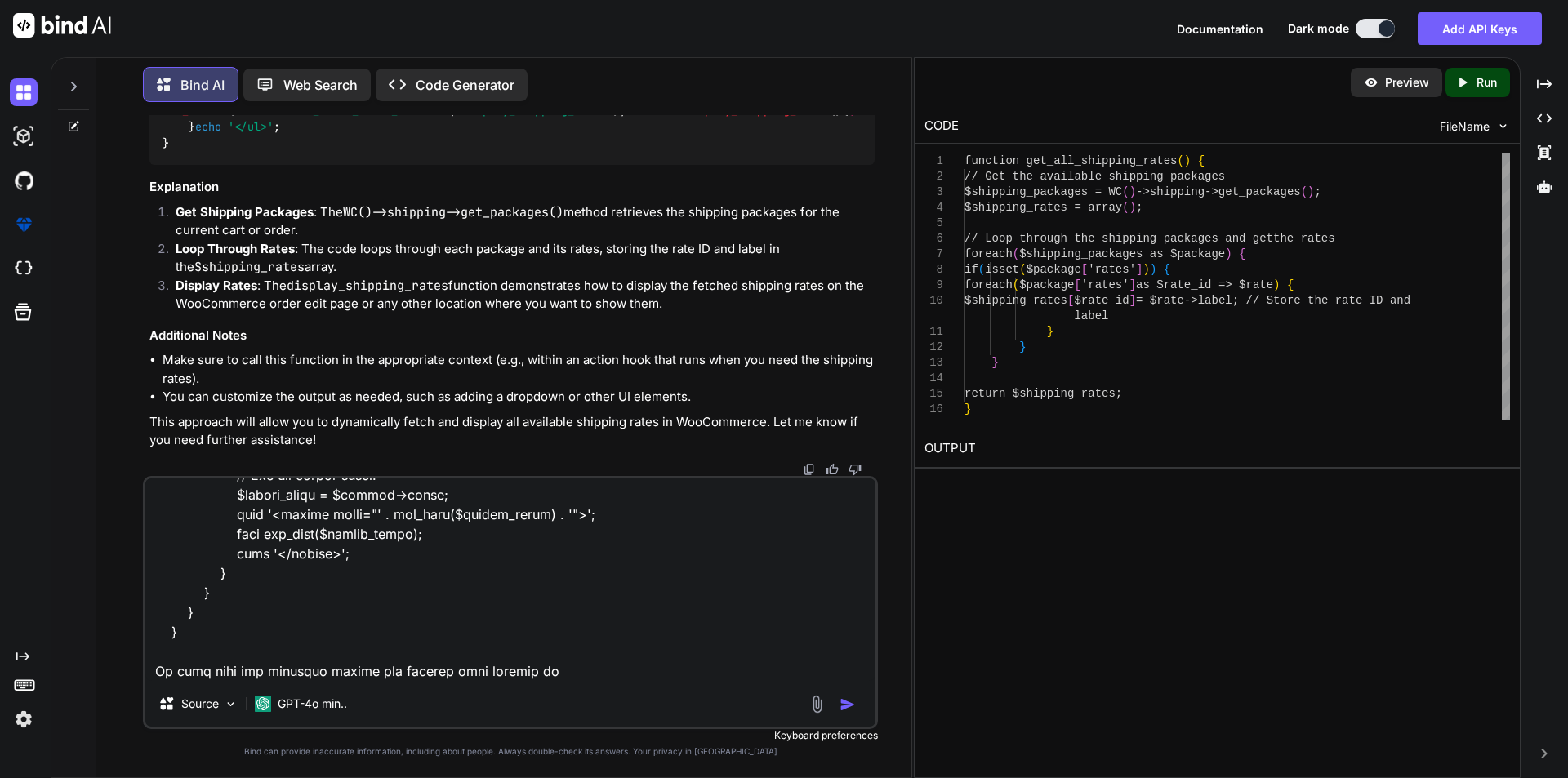
type textarea "x"
type textarea "function custom_enqueue_scripts() { wp_enqueue_script('custom-admin', '/wp-cont…"
type textarea "x"
type textarea "function custom_enqueue_scripts() { wp_enqueue_script('custom-admin', '/wp-cont…"
type textarea "x"
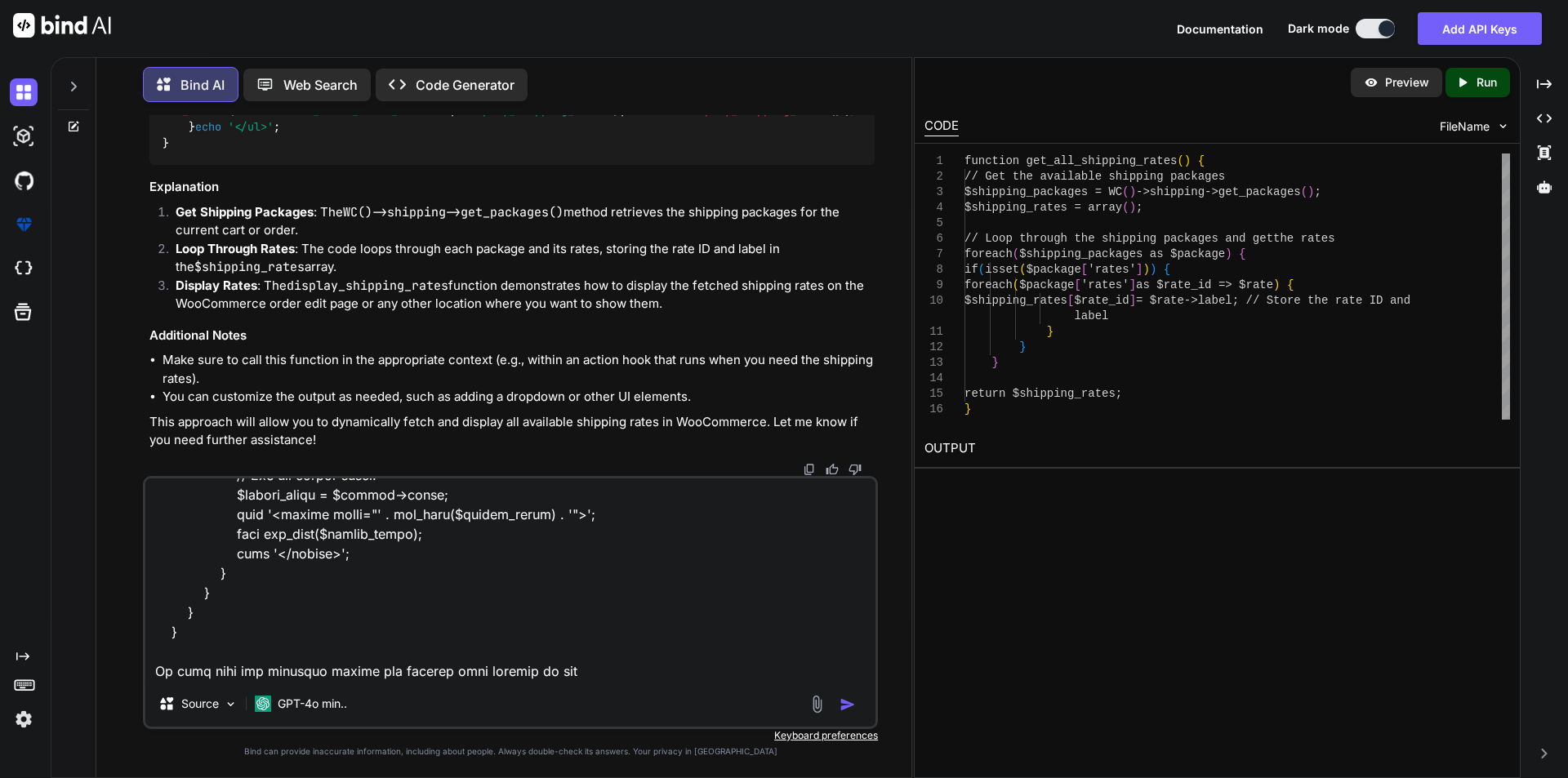
type textarea "function custom_enqueue_scripts() { wp_enqueue_script('custom-admin', '/wp-cont…"
type textarea "x"
type textarea "function custom_enqueue_scripts() { wp_enqueue_script('custom-admin', '/wp-cont…"
type textarea "x"
type textarea "function custom_enqueue_scripts() { wp_enqueue_script('custom-admin', '/wp-cont…"
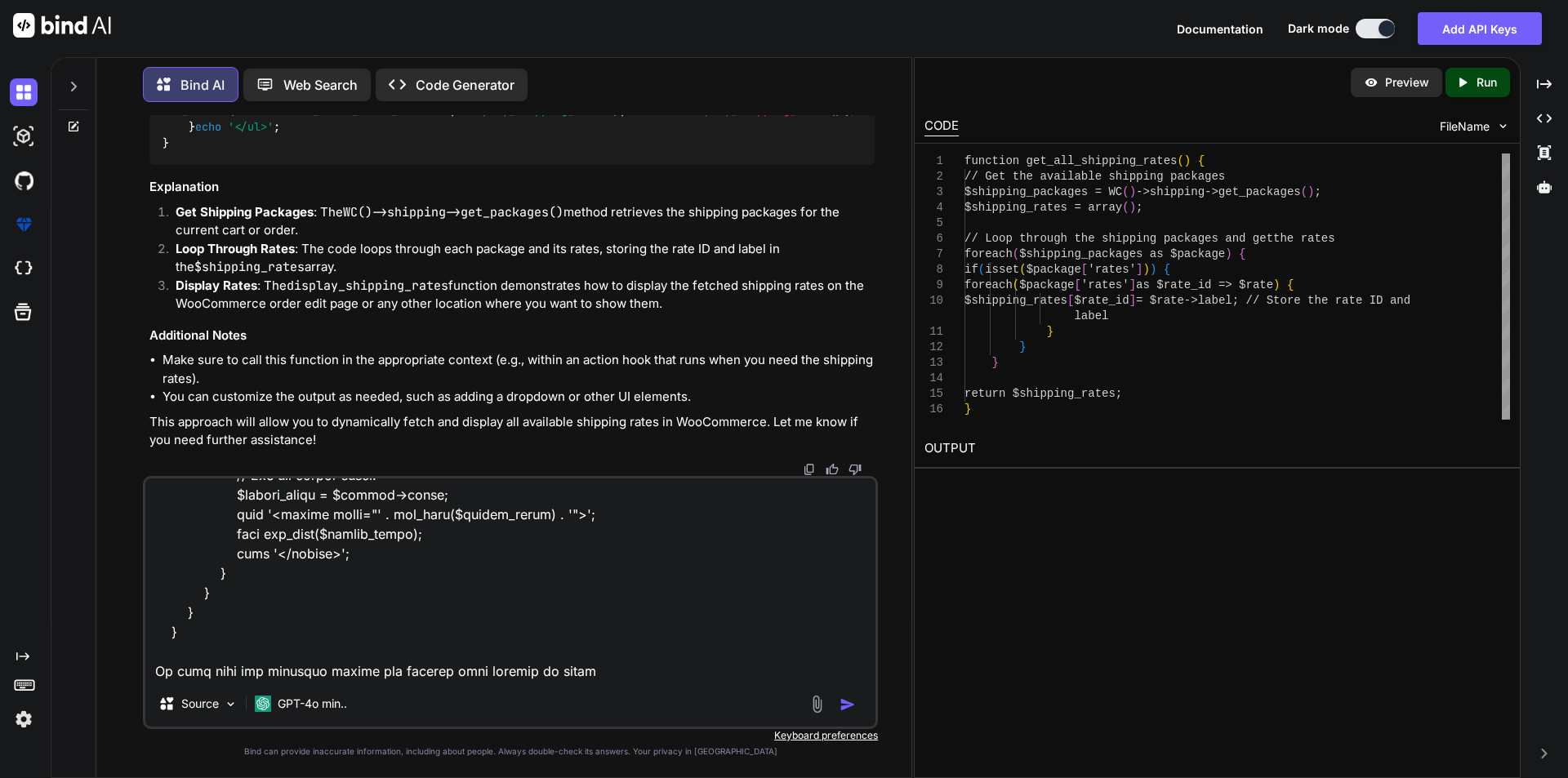
type textarea "x"
type textarea "function custom_enqueue_scripts() { wp_enqueue_script('custom-admin', '/wp-cont…"
type textarea "x"
type textarea "function custom_enqueue_scripts() { wp_enqueue_script('custom-admin', '/wp-cont…"
type textarea "x"
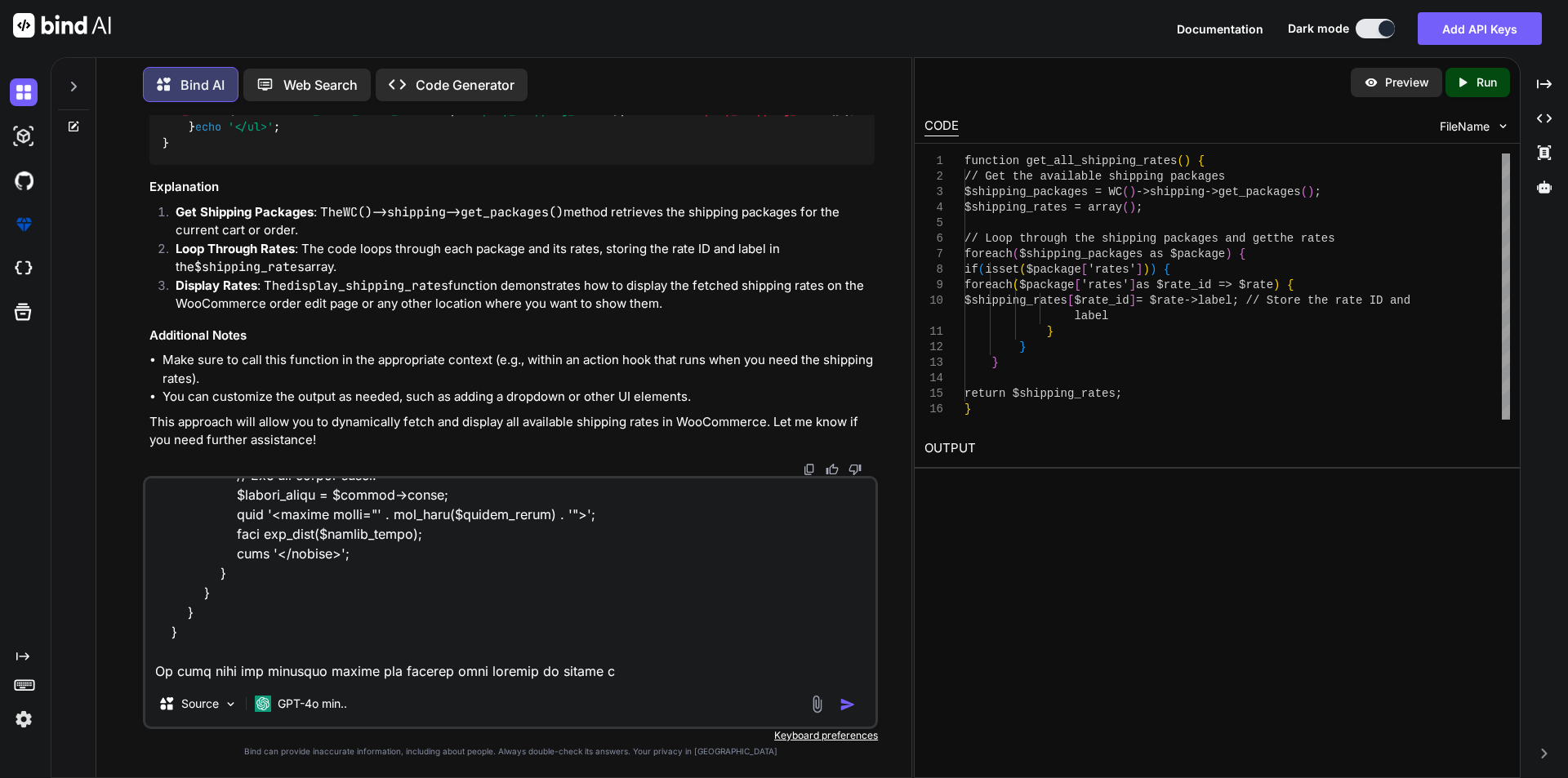
type textarea "function custom_enqueue_scripts() { wp_enqueue_script('custom-admin', '/wp-cont…"
type textarea "x"
type textarea "function custom_enqueue_scripts() { wp_enqueue_script('custom-admin', '/wp-cont…"
type textarea "x"
type textarea "function custom_enqueue_scripts() { wp_enqueue_script('custom-admin', '/wp-cont…"
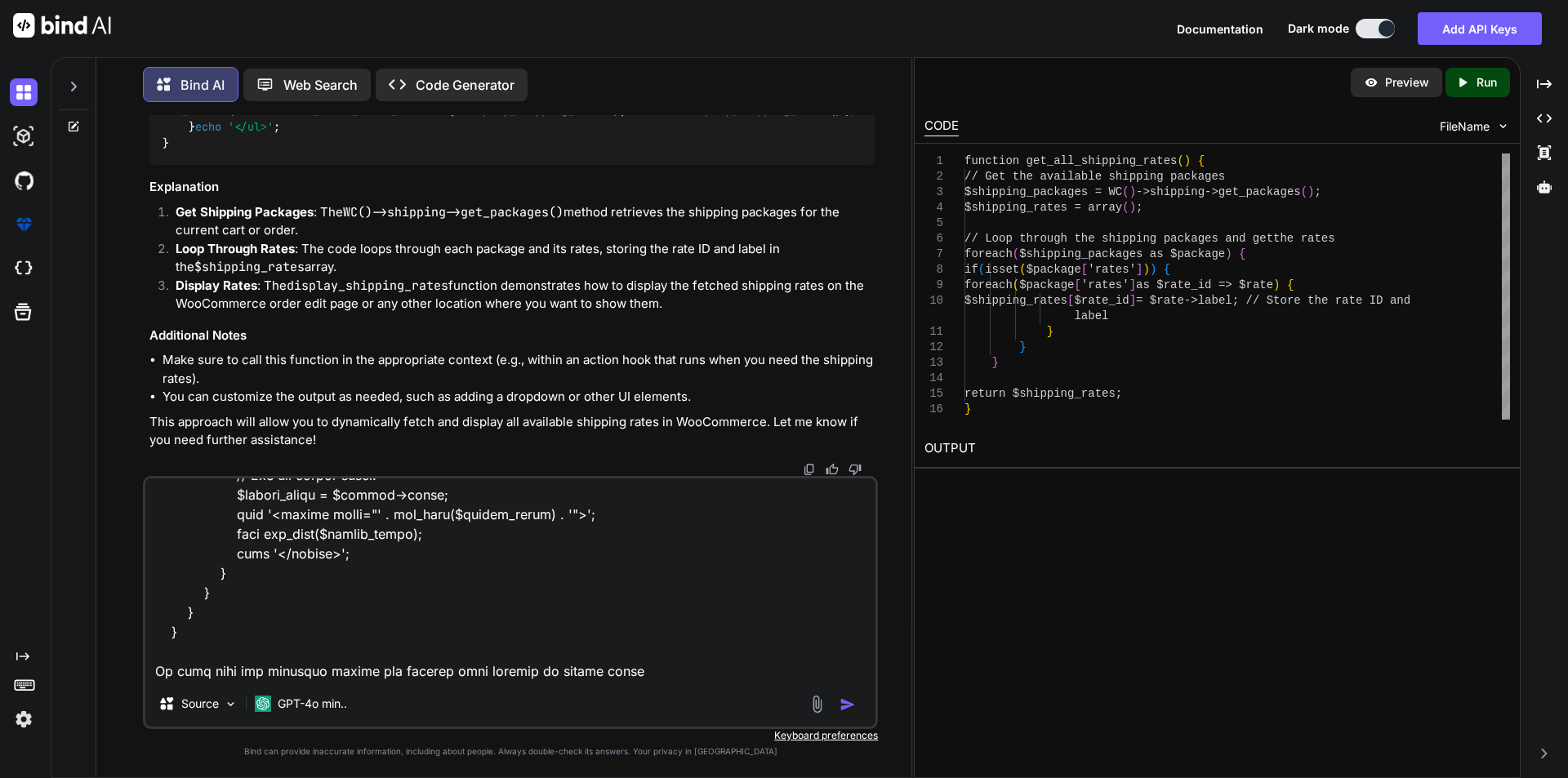
type textarea "x"
type textarea "function custom_enqueue_scripts() { wp_enqueue_script('custom-admin', '/wp-cont…"
type textarea "x"
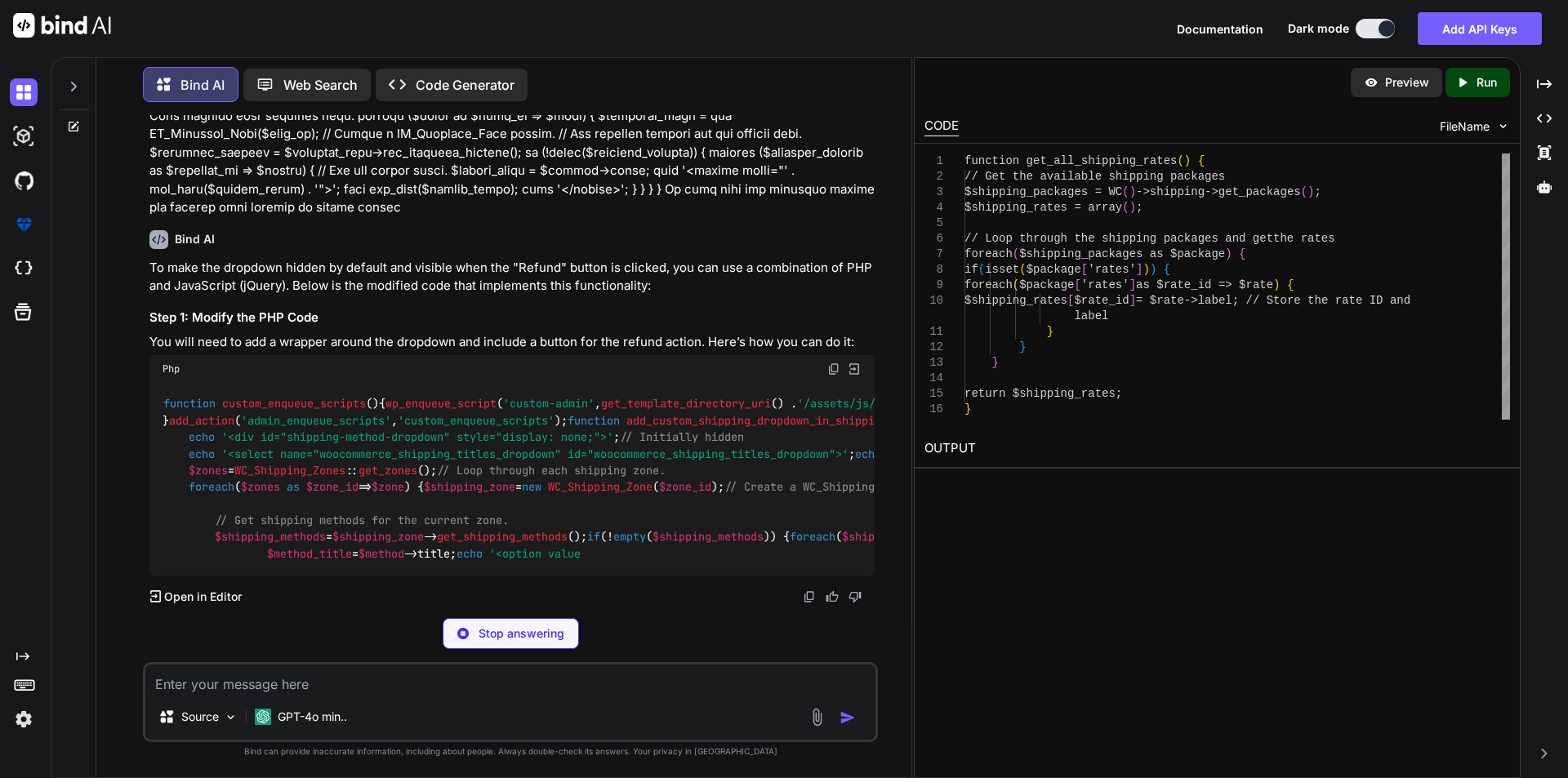
scroll to position [19460, 0]
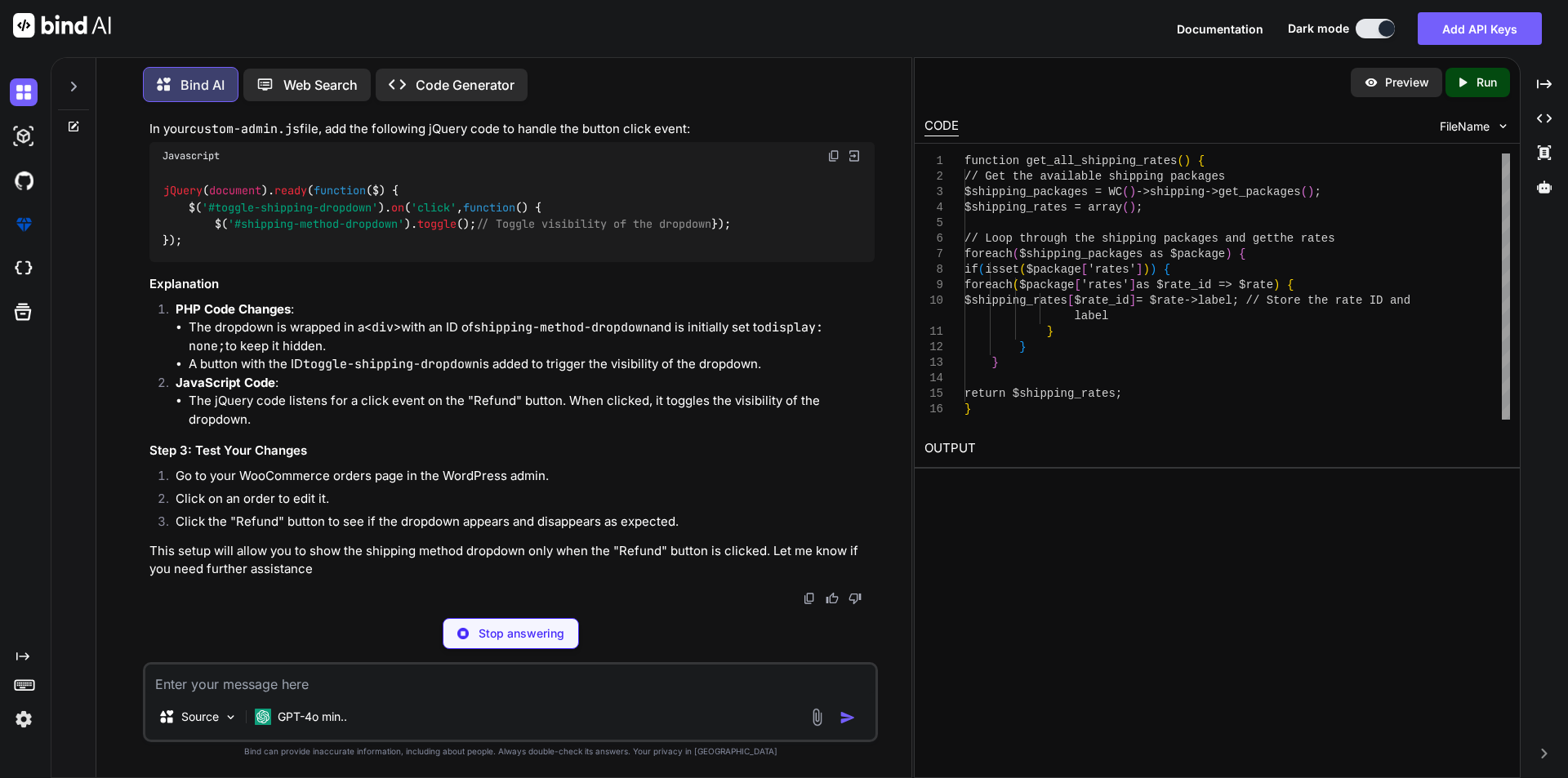
type textarea "x"
type textarea "add_action('woocommerce_admin_order_data_after_order_details', 'add_custom_ship…"
type textarea "x"
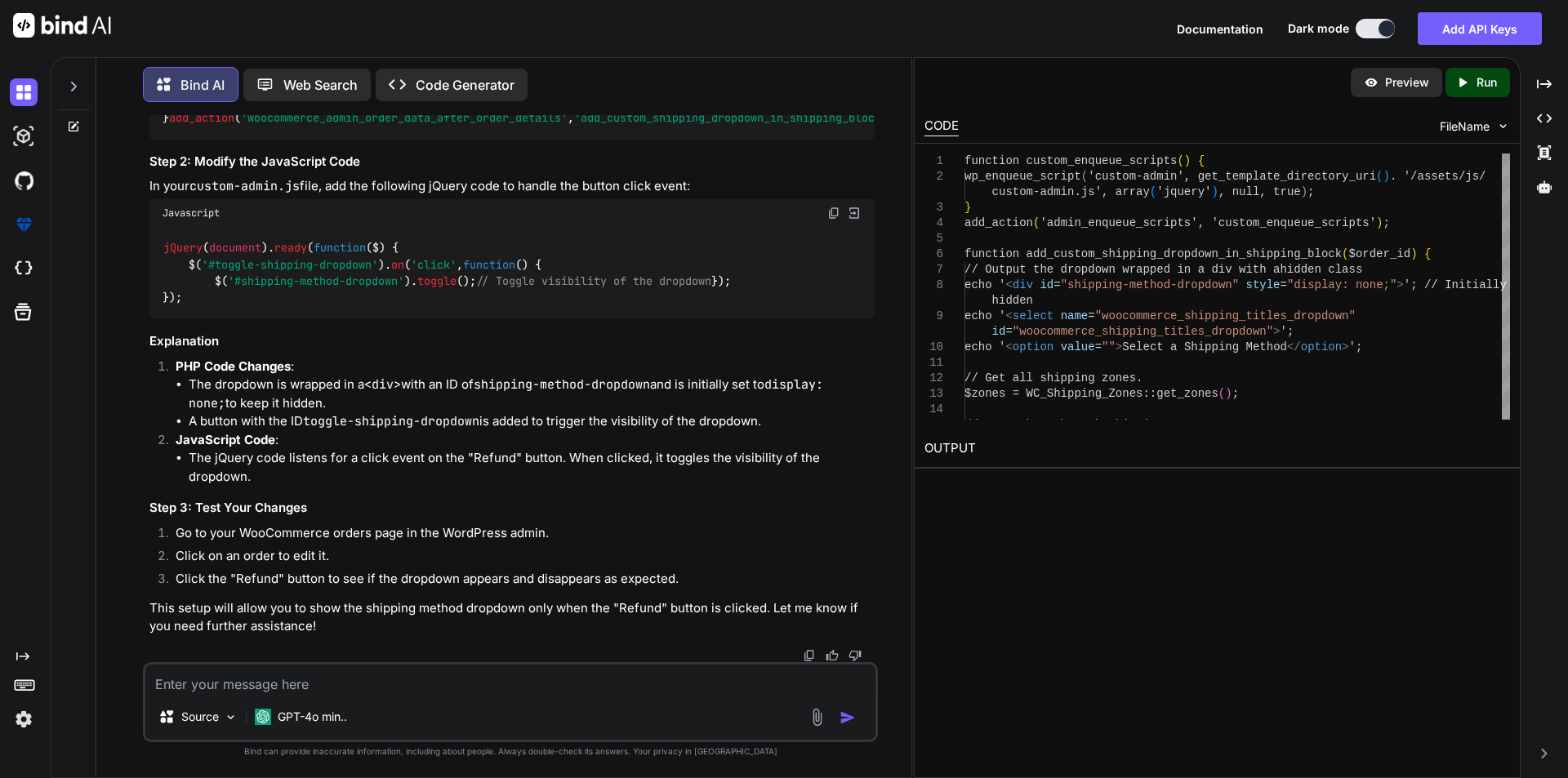
scroll to position [19966, 0]
drag, startPoint x: 216, startPoint y: 423, endPoint x: 481, endPoint y: 433, distance: 265.2
click at [481, 306] on code "jQuery ( document ). ready ( function ( $ ) { $( '#toggle-shipping-dropdown' ).…" at bounding box center [446, 272] width 569 height 67
copy code "$( '#shipping-method-dropdown' ). toggle ();"
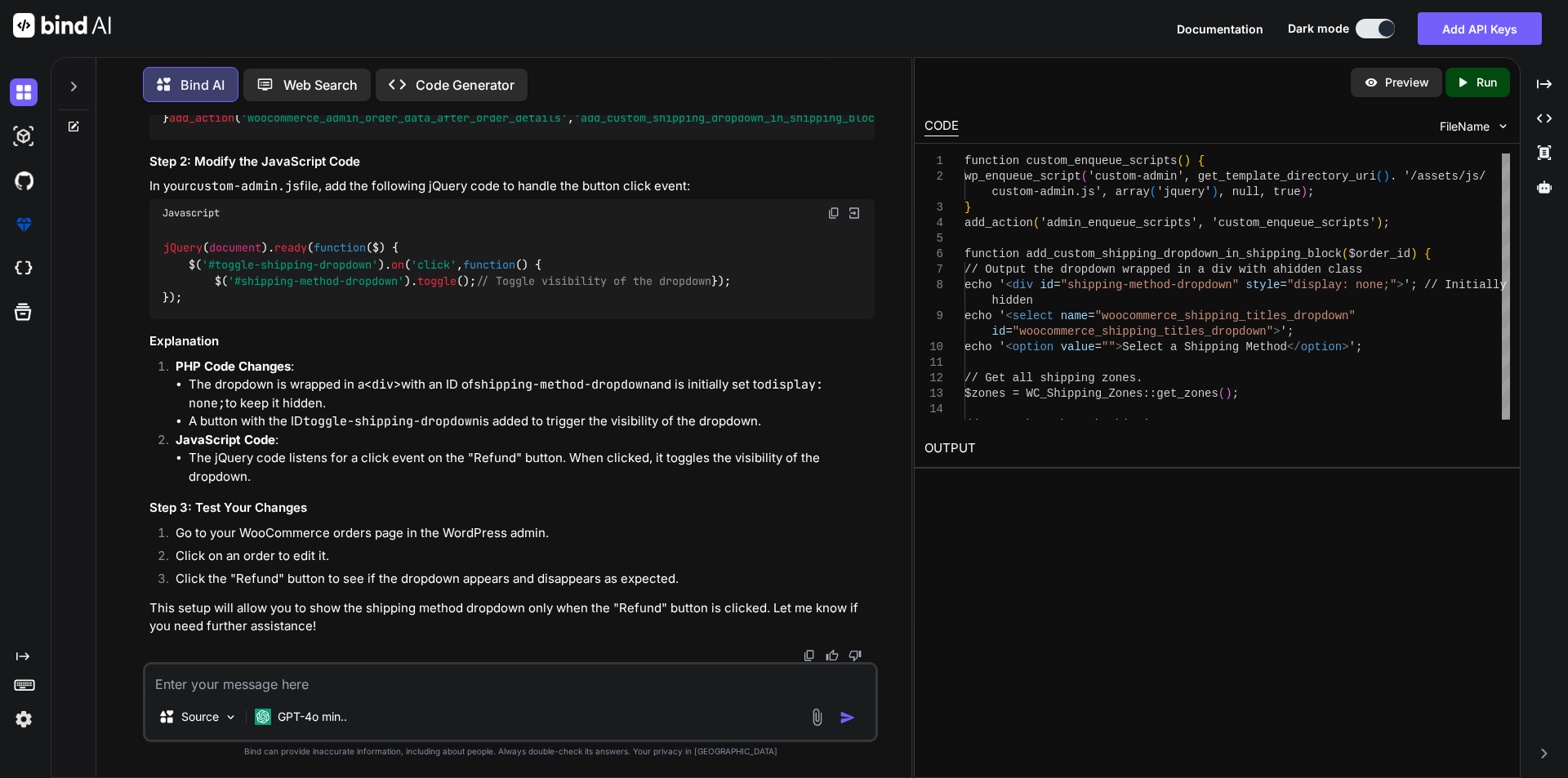
drag, startPoint x: 628, startPoint y: 270, endPoint x: 625, endPoint y: 251, distance: 19.2
click at [625, 140] on div "function custom_enqueue_scripts ( ) { wp_enqueue_script ( 'custom-admin' , get_…" at bounding box center [512, 2] width 725 height 276
copy code "echo '<div id="shipping-method-dropdown" style="display: none;">' ;"
drag, startPoint x: 296, startPoint y: 502, endPoint x: 328, endPoint y: 490, distance: 34.2
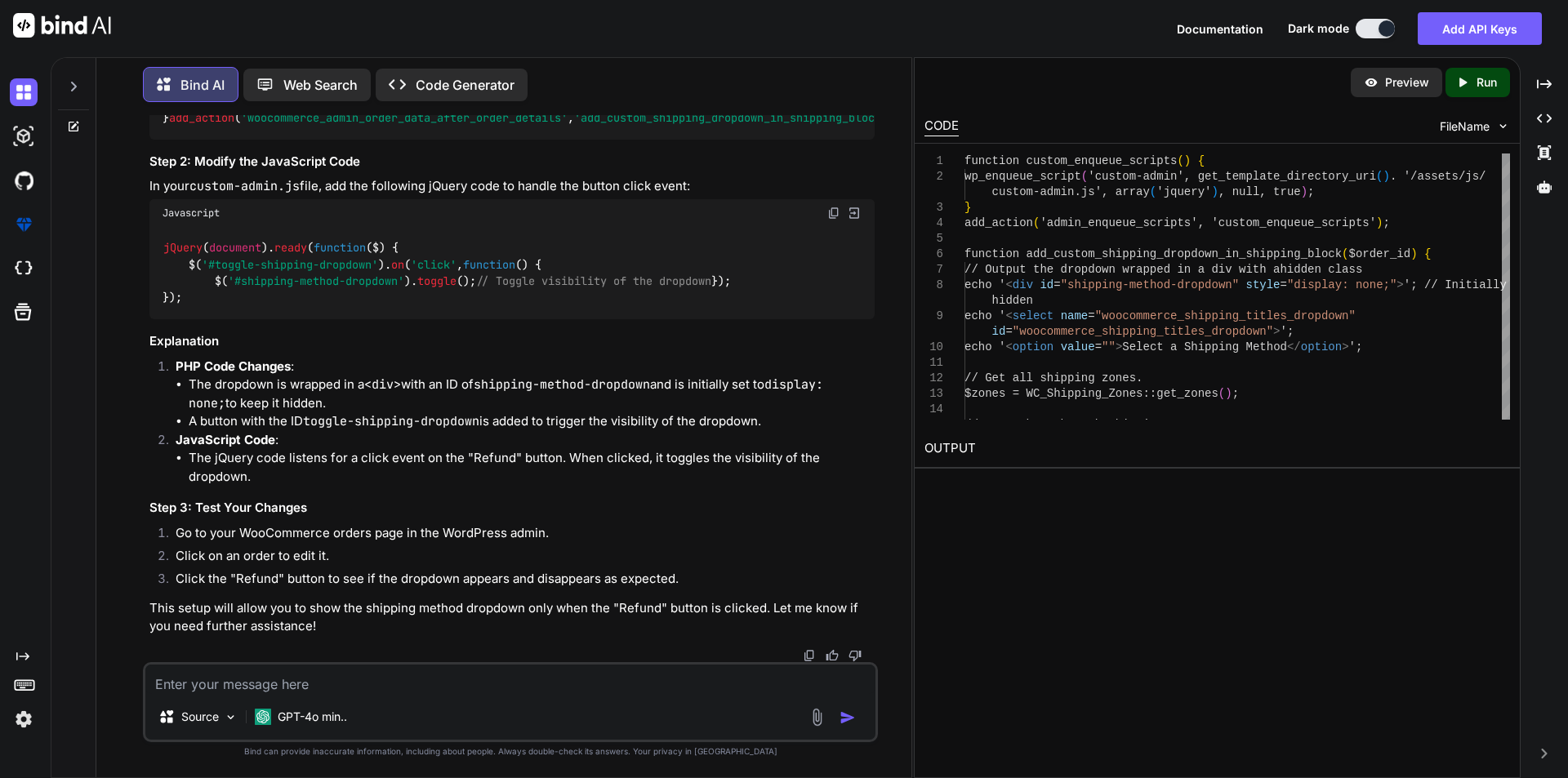
click at [328, 140] on div "function custom_enqueue_scripts ( ) { wp_enqueue_script ( 'custom-admin' , get_…" at bounding box center [512, 2] width 725 height 276
copy code "echo '</div>' ;"
click at [296, 126] on code "function custom_enqueue_scripts ( ) { wp_enqueue_script ( 'custom-admin' , get_…" at bounding box center [783, 1] width 1241 height 250
drag, startPoint x: 246, startPoint y: 485, endPoint x: 226, endPoint y: 476, distance: 21.9
click at [226, 140] on div "function custom_enqueue_scripts ( ) { wp_enqueue_script ( 'custom-admin' , get_…" at bounding box center [512, 2] width 725 height 276
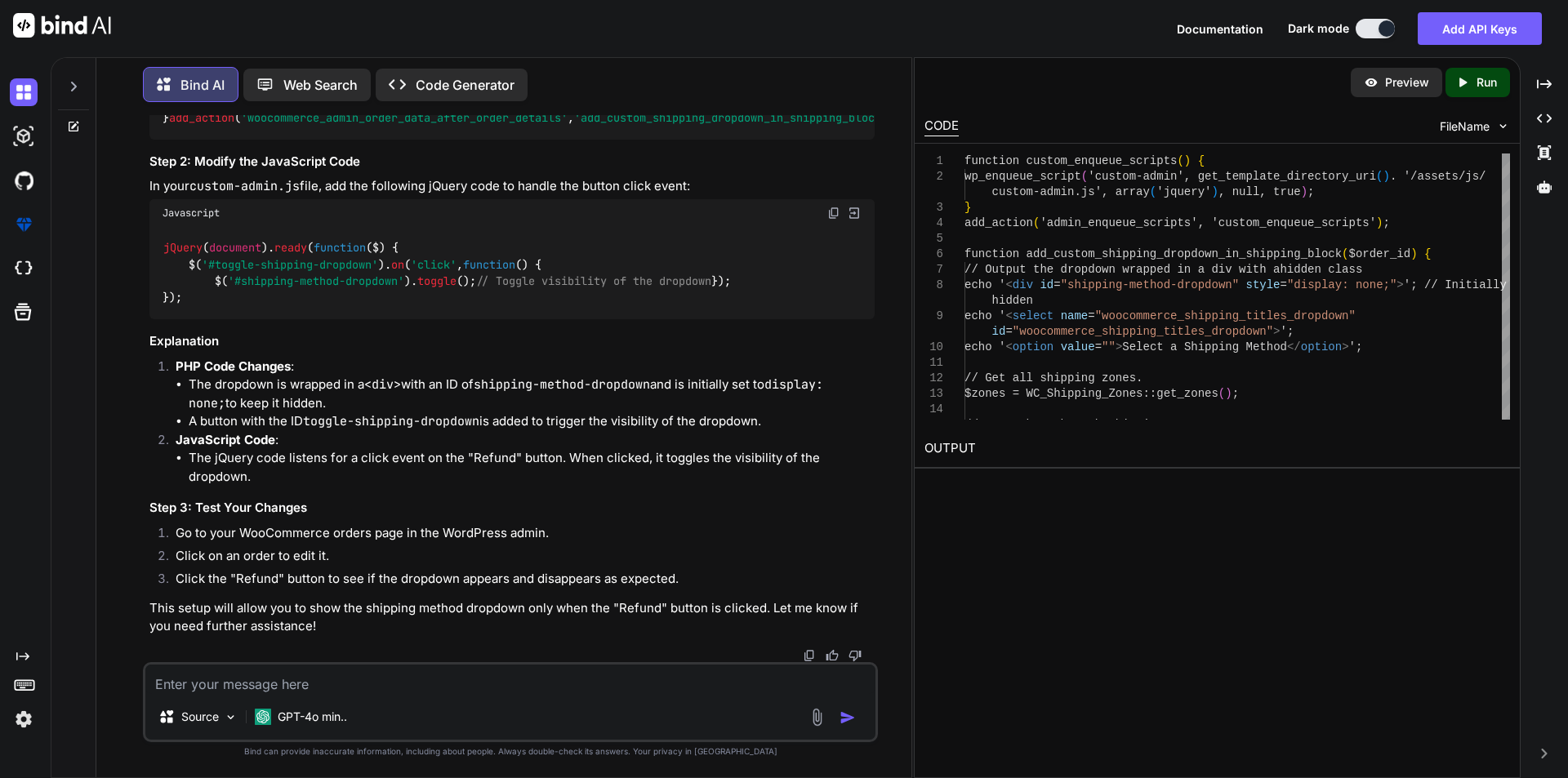
copy code "echo '</select>' ; echo '</div>' ;"
